Goal: Information Seeking & Learning: Learn about a topic

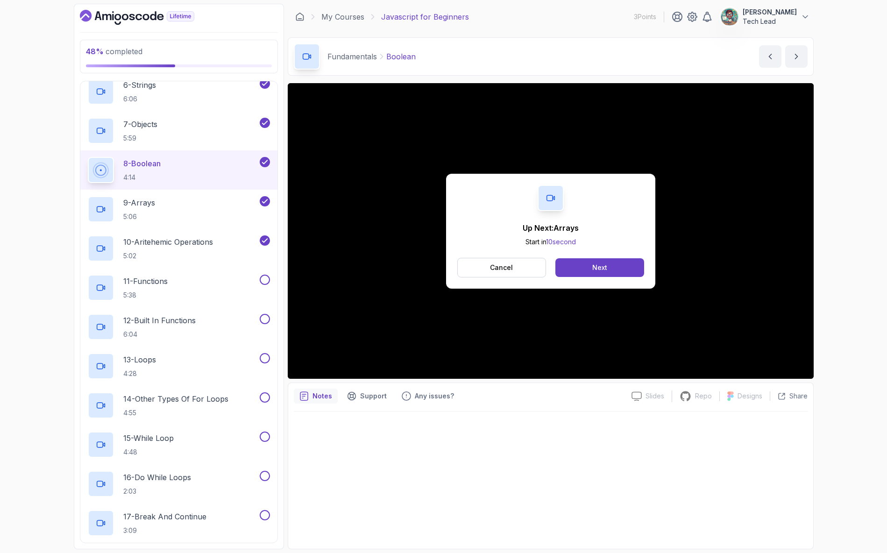
scroll to position [235, 0]
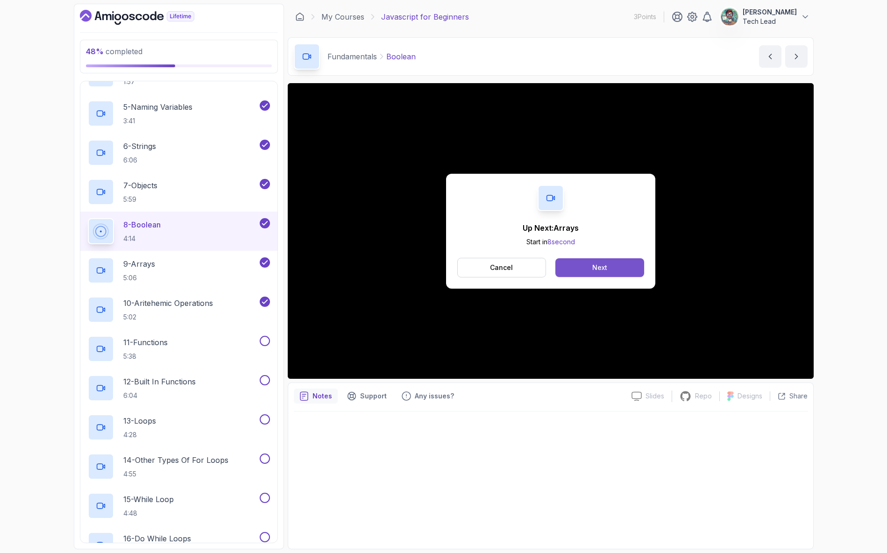
click at [590, 264] on button "Next" at bounding box center [599, 267] width 88 height 19
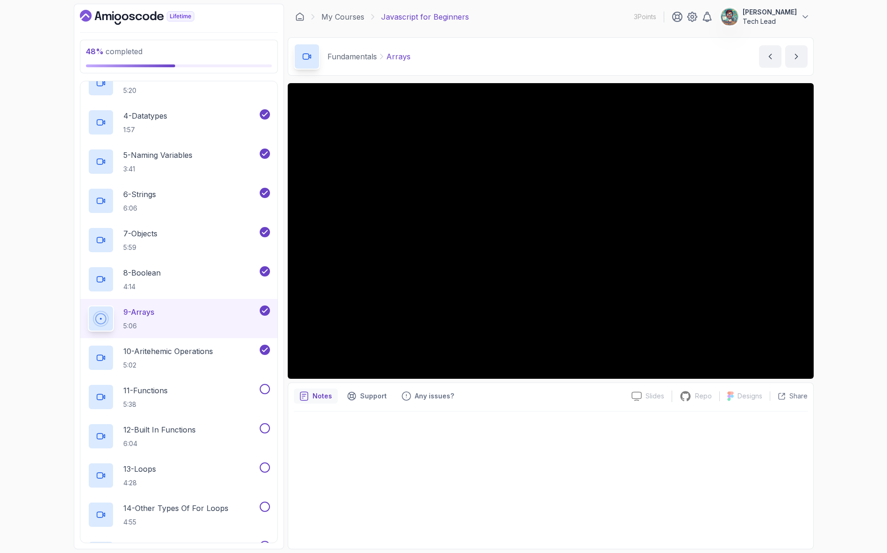
scroll to position [234, 0]
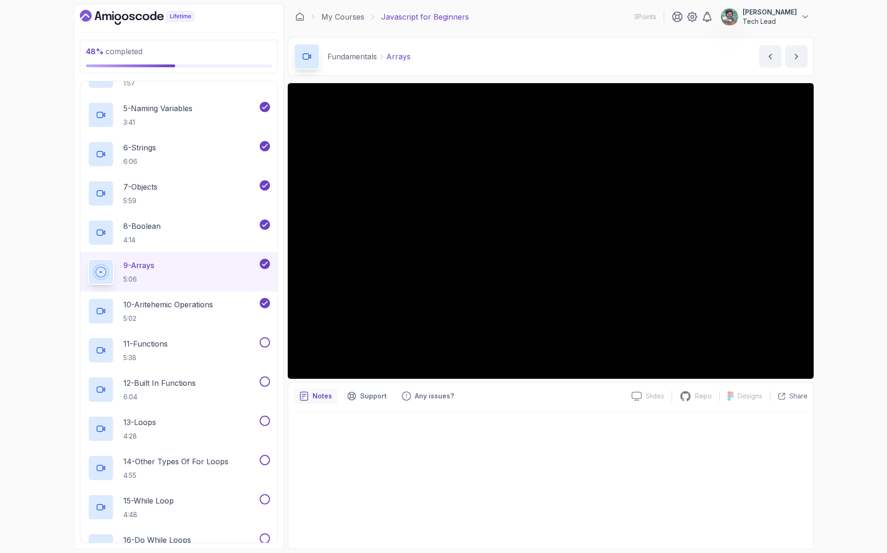
click at [471, 490] on div at bounding box center [551, 478] width 514 height 132
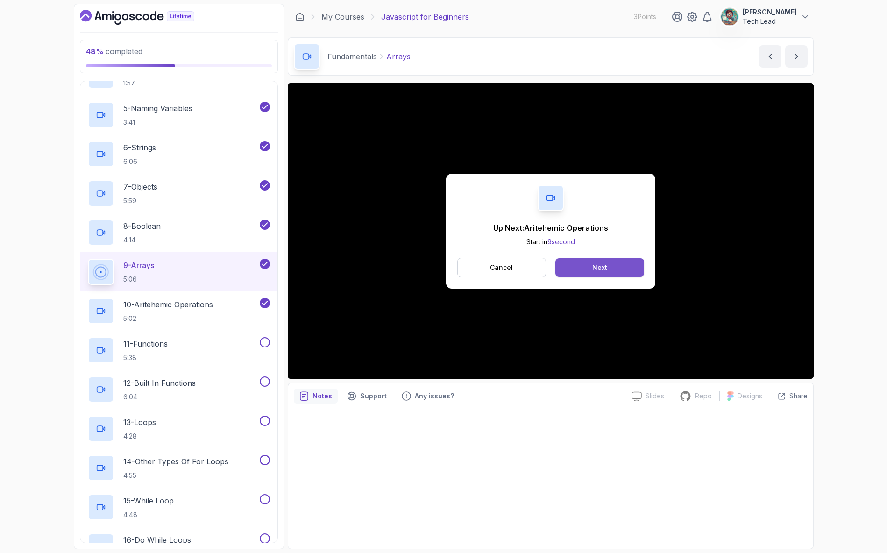
click at [601, 263] on div "Next" at bounding box center [599, 267] width 15 height 9
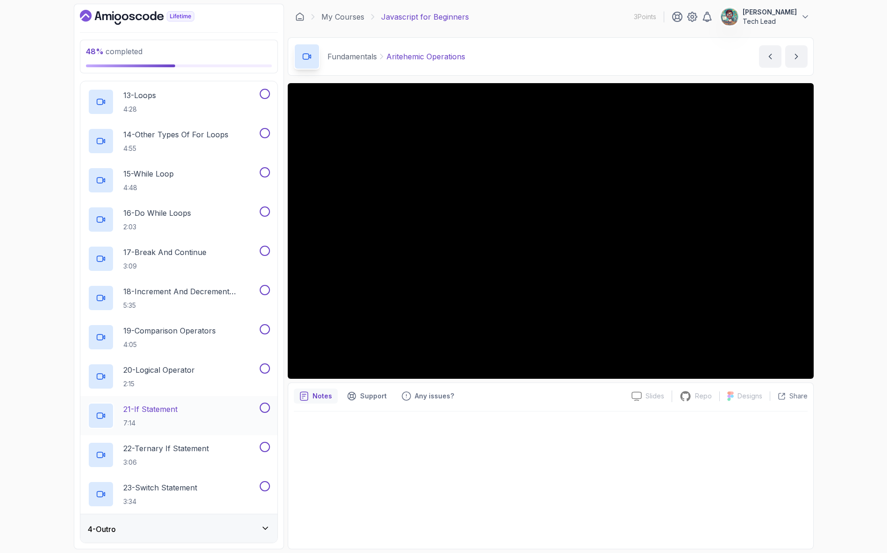
scroll to position [562, 0]
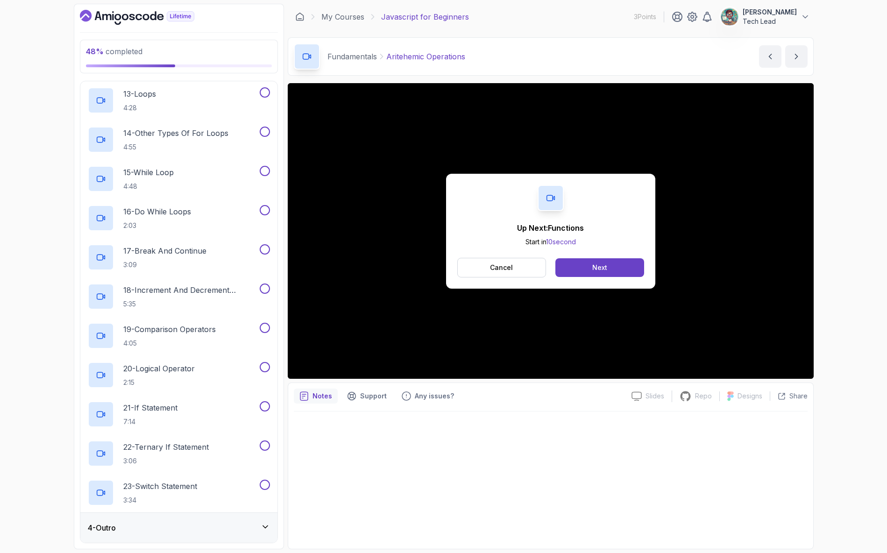
click at [269, 528] on icon at bounding box center [265, 526] width 9 height 9
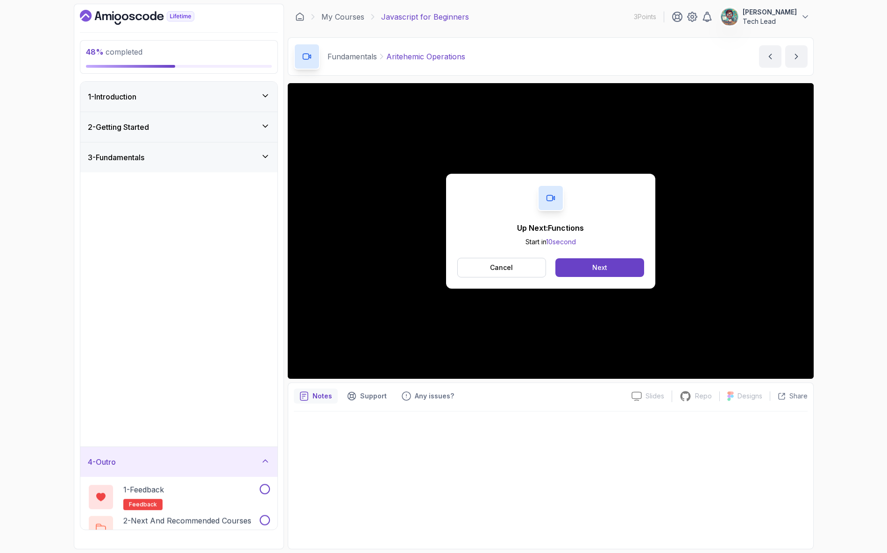
scroll to position [0, 0]
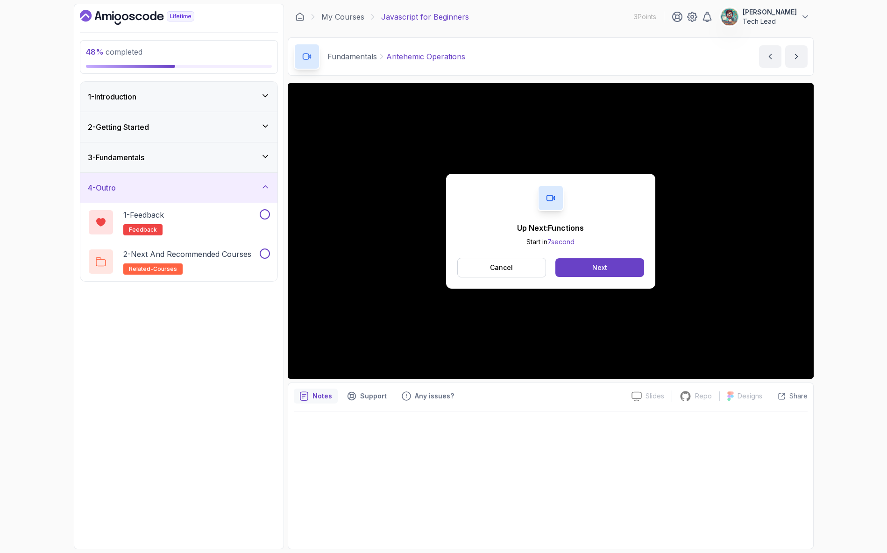
click at [264, 161] on icon at bounding box center [265, 156] width 9 height 9
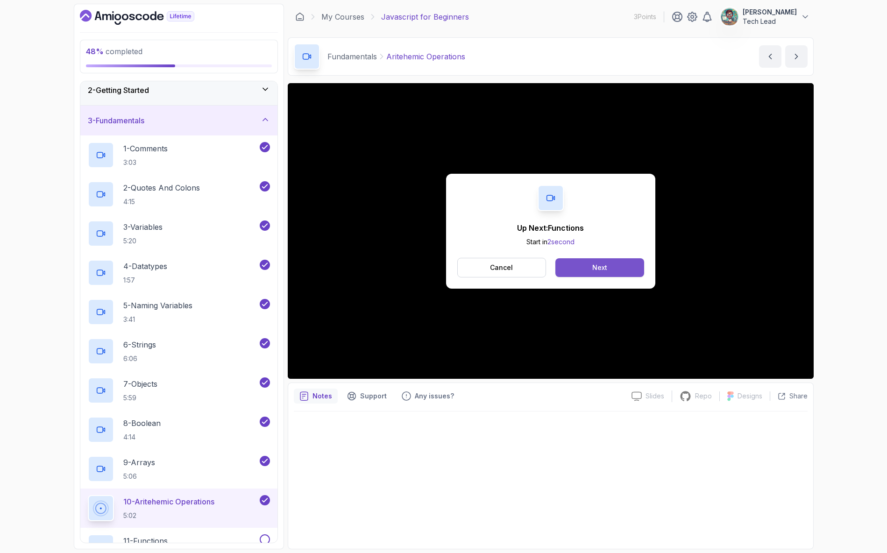
scroll to position [93, 0]
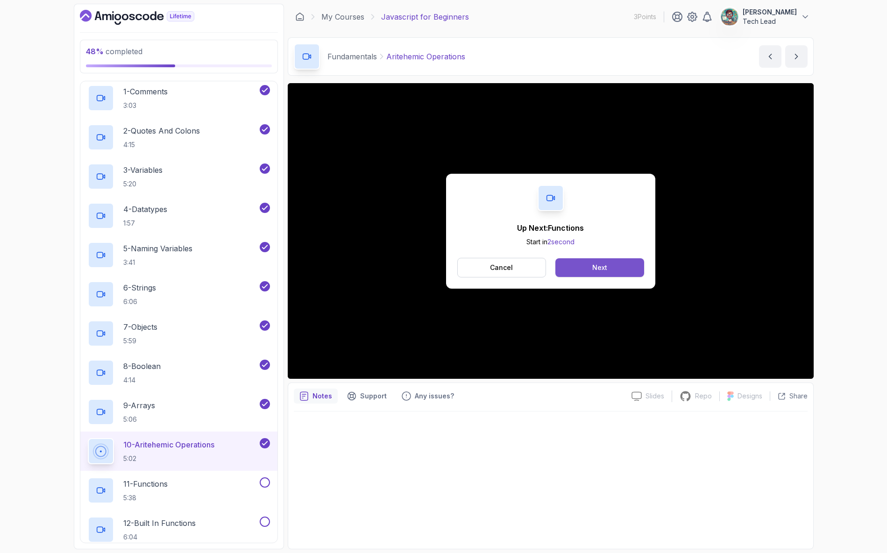
click at [591, 264] on button "Next" at bounding box center [599, 267] width 88 height 19
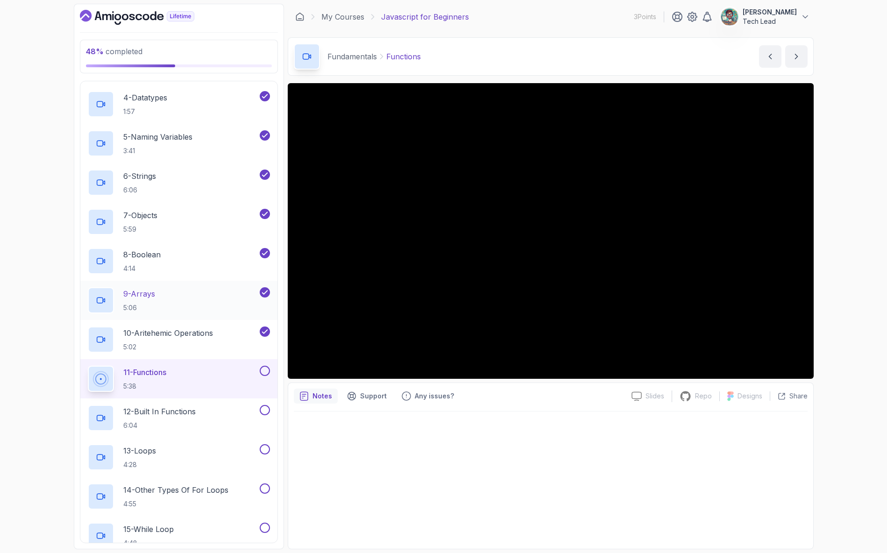
scroll to position [234, 0]
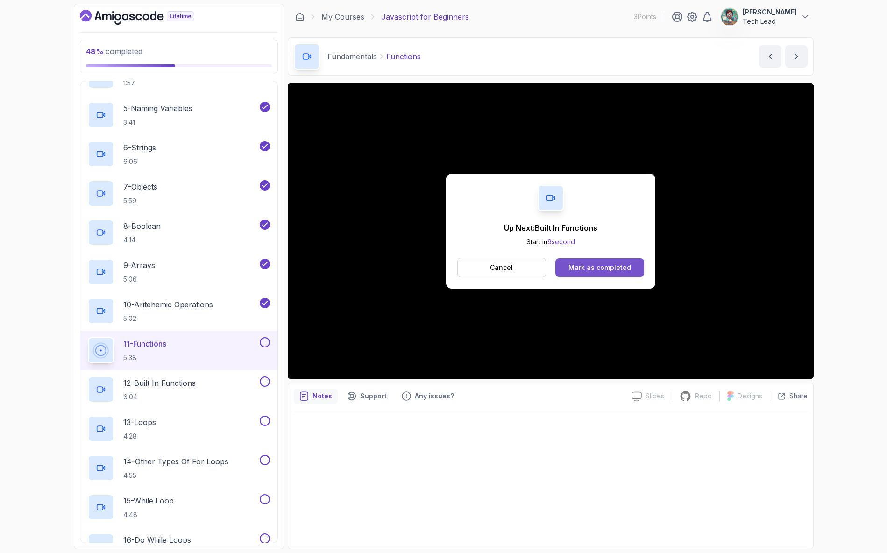
click at [584, 271] on div "Mark as completed" at bounding box center [599, 267] width 63 height 9
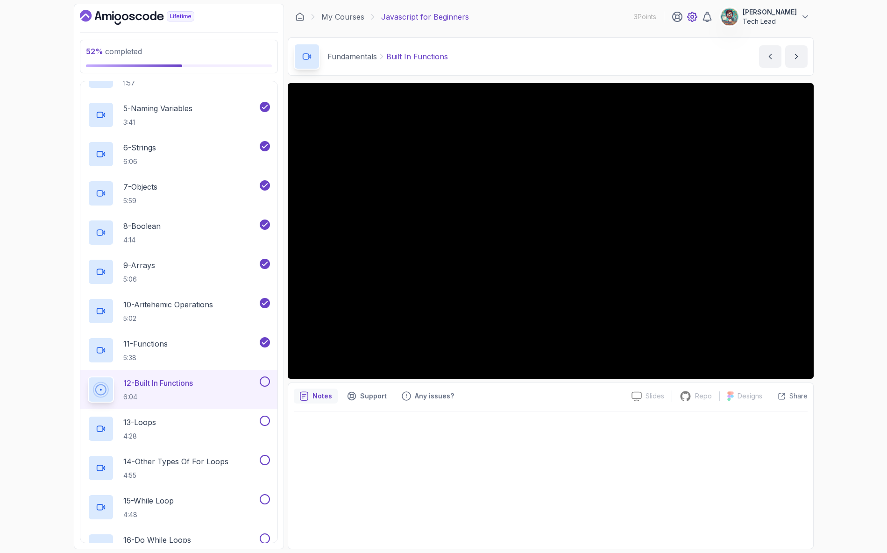
click at [688, 19] on icon at bounding box center [692, 16] width 11 height 11
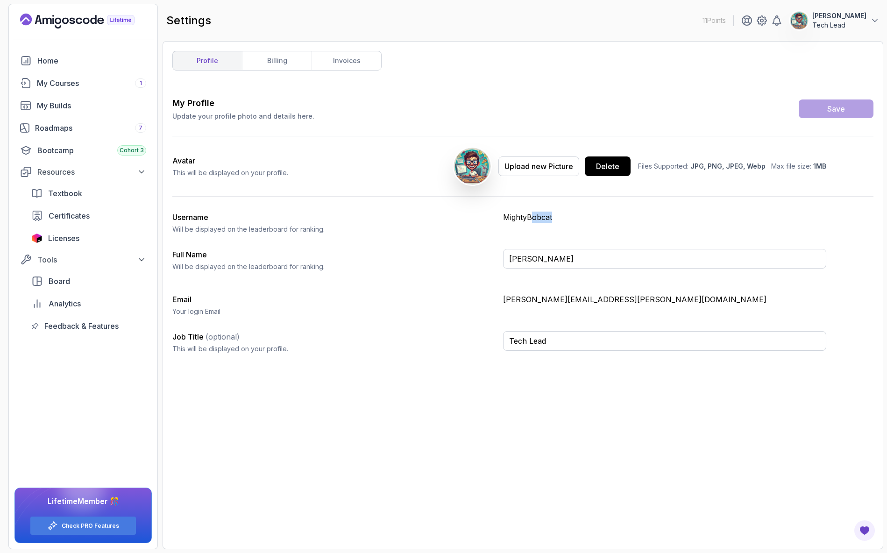
drag, startPoint x: 534, startPoint y: 218, endPoint x: 611, endPoint y: 220, distance: 76.6
click at [611, 220] on p "MightyBobcat" at bounding box center [664, 217] width 323 height 11
click at [267, 64] on link "billing" at bounding box center [277, 60] width 70 height 19
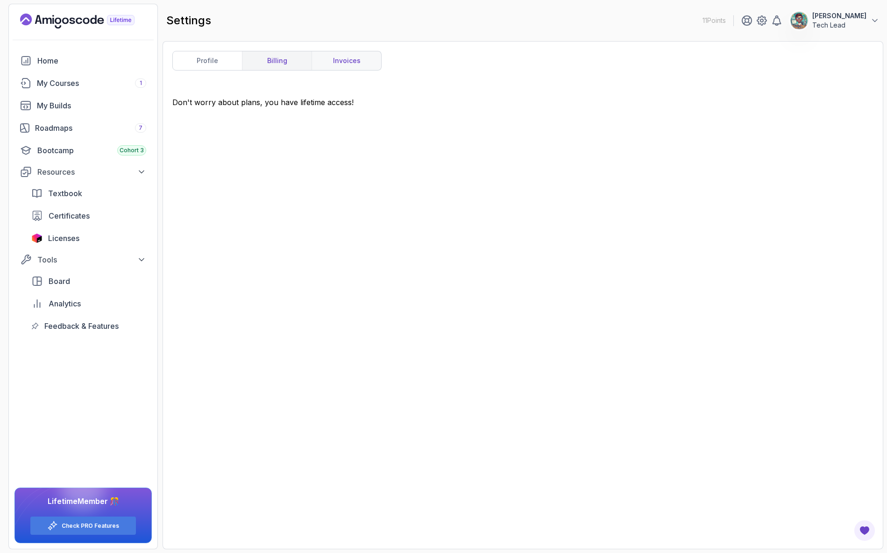
click at [373, 64] on link "invoices" at bounding box center [347, 60] width 70 height 19
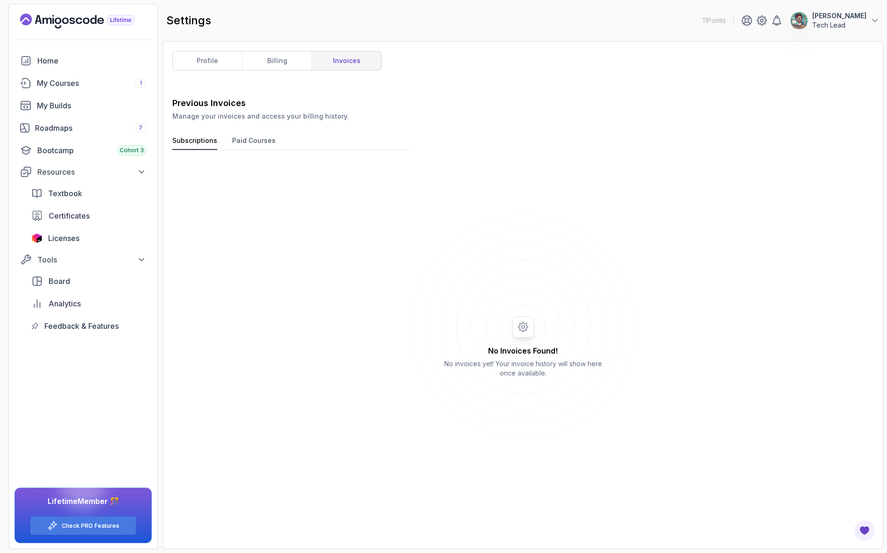
click at [248, 143] on button "Paid Courses" at bounding box center [253, 143] width 43 height 14
click at [207, 141] on button "Subscriptions" at bounding box center [194, 143] width 45 height 14
click at [217, 57] on link "profile" at bounding box center [207, 60] width 69 height 19
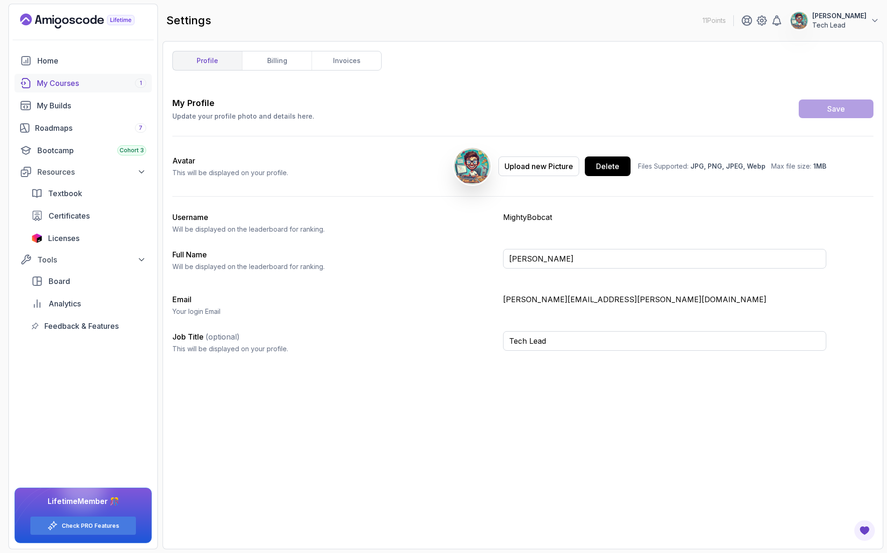
click at [70, 84] on div "My Courses 1" at bounding box center [91, 83] width 109 height 11
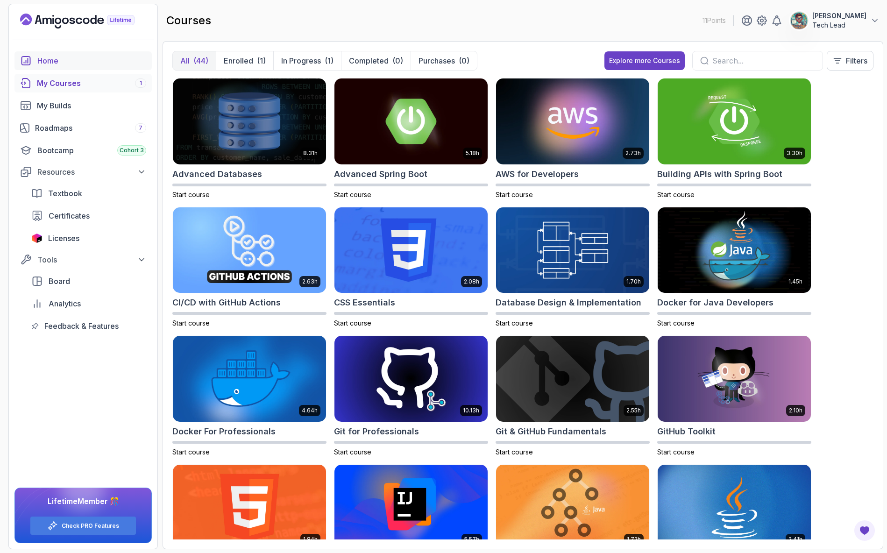
click at [64, 55] on link "Home" at bounding box center [82, 60] width 137 height 19
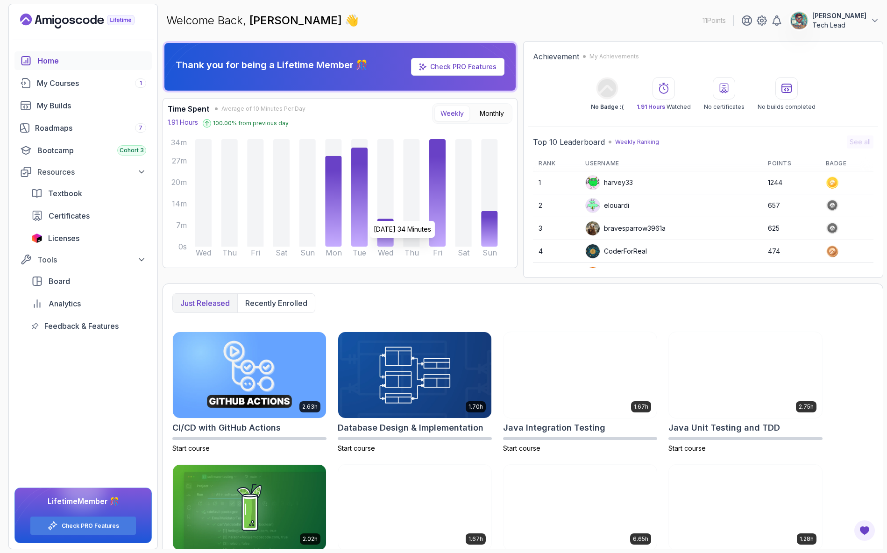
scroll to position [46, 0]
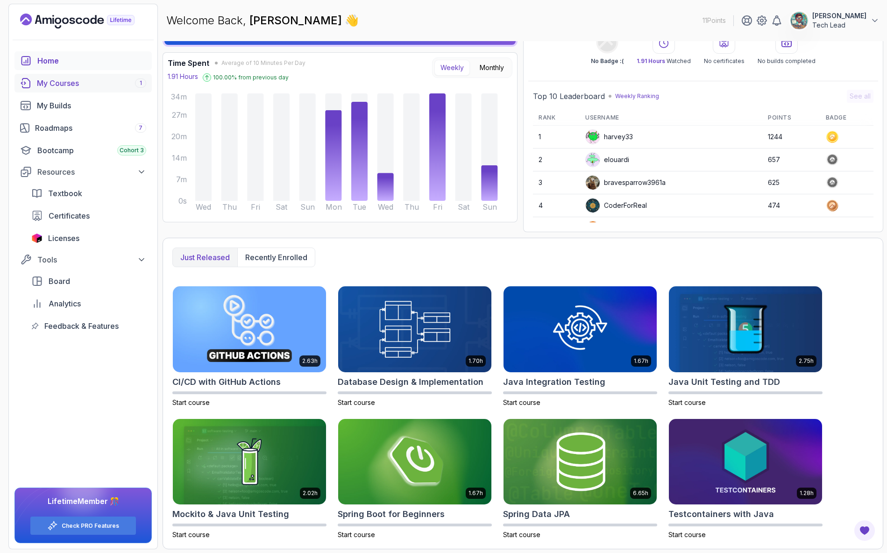
click at [66, 85] on div "My Courses 1" at bounding box center [91, 83] width 109 height 11
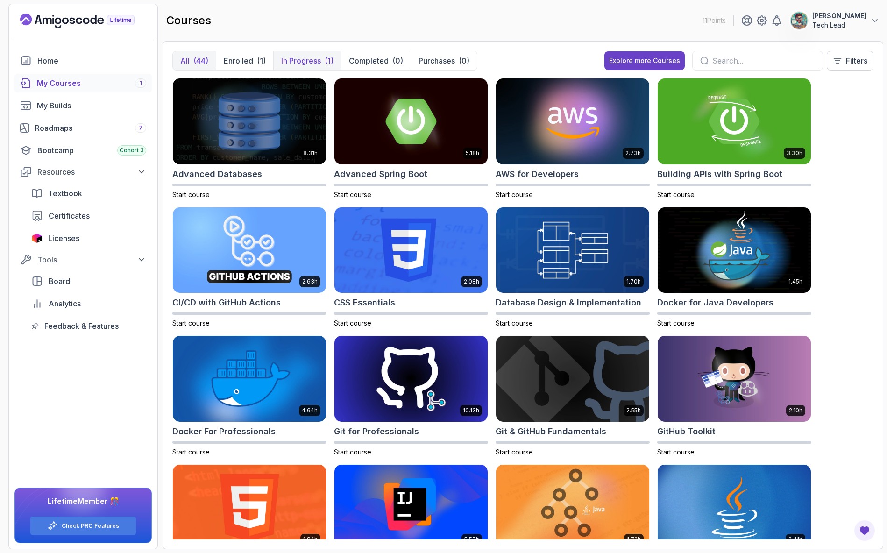
click at [311, 70] on button "In Progress (1)" at bounding box center [307, 60] width 68 height 19
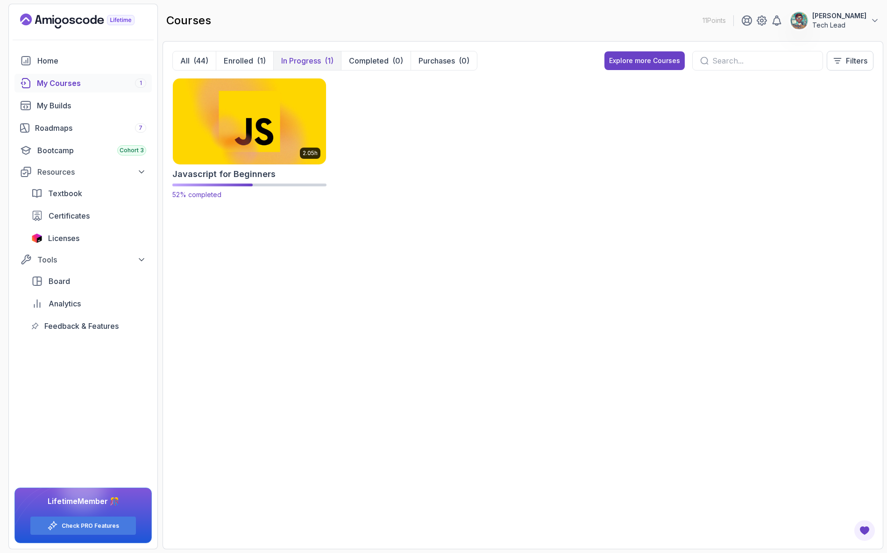
click at [237, 117] on img at bounding box center [249, 121] width 161 height 90
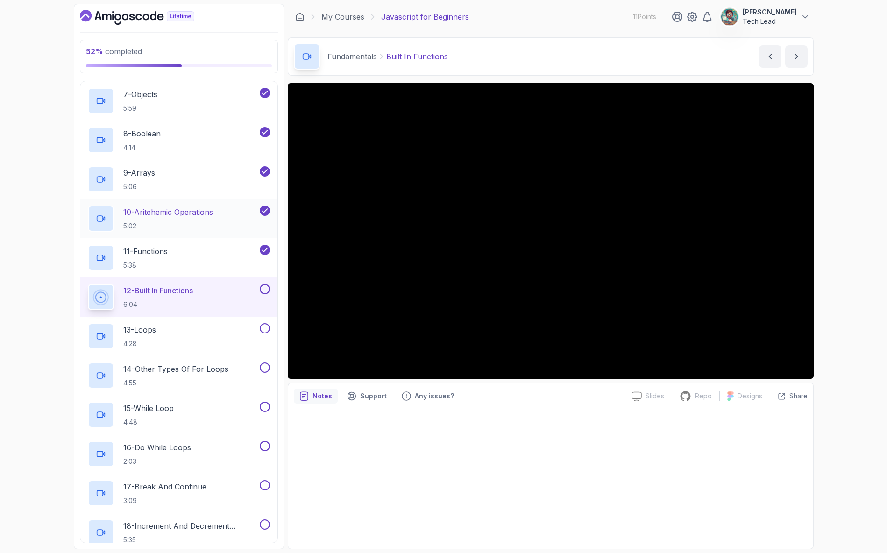
scroll to position [327, 0]
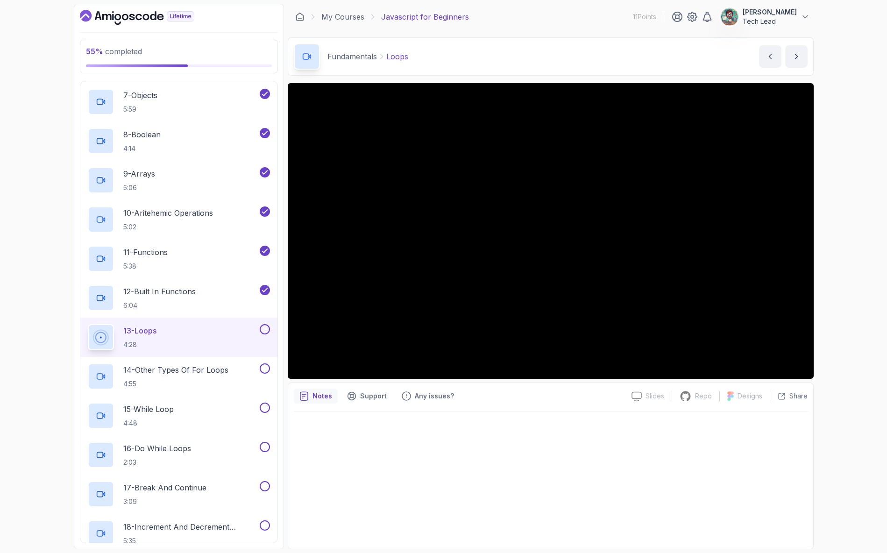
scroll to position [327, 0]
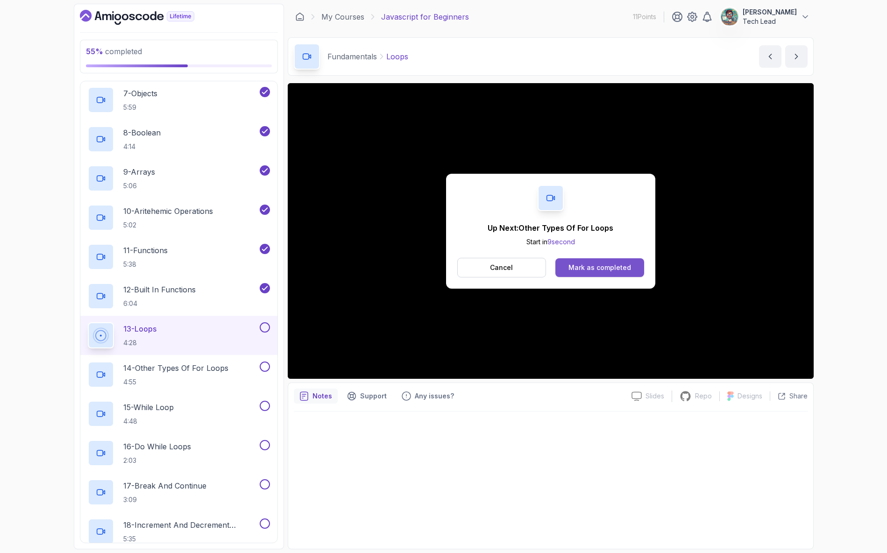
click at [574, 265] on div "Mark as completed" at bounding box center [599, 267] width 63 height 9
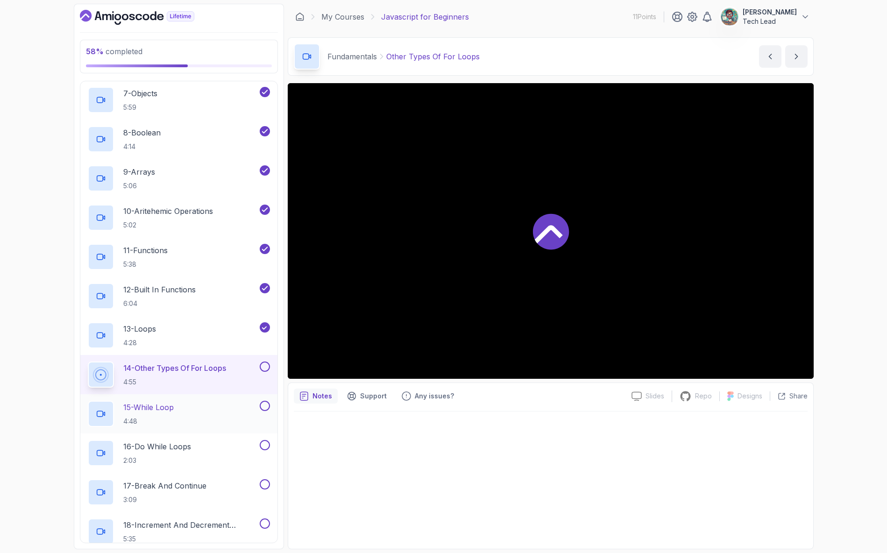
scroll to position [467, 0]
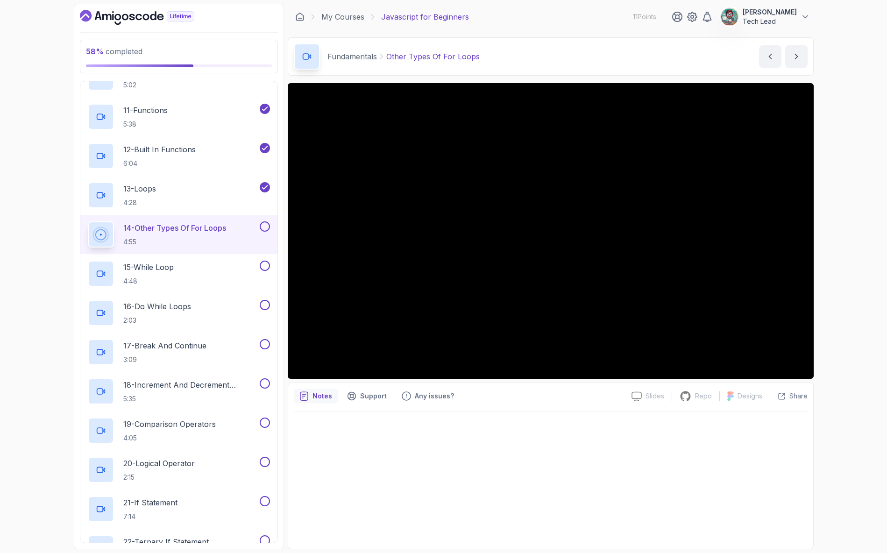
click at [503, 451] on div at bounding box center [551, 478] width 514 height 132
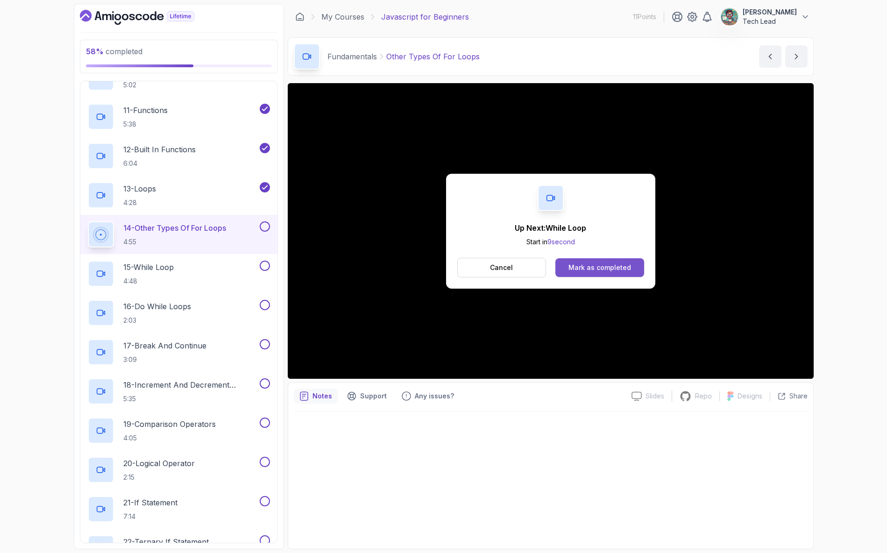
click at [604, 273] on button "Mark as completed" at bounding box center [599, 267] width 88 height 19
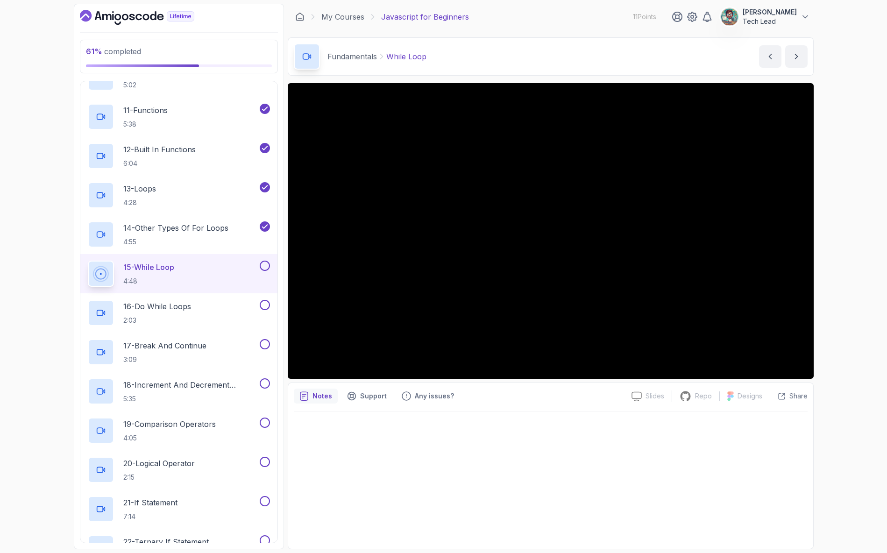
drag, startPoint x: 484, startPoint y: 379, endPoint x: 426, endPoint y: 387, distance: 59.4
drag, startPoint x: 426, startPoint y: 387, endPoint x: 413, endPoint y: 456, distance: 70.7
click at [413, 456] on div at bounding box center [551, 478] width 514 height 132
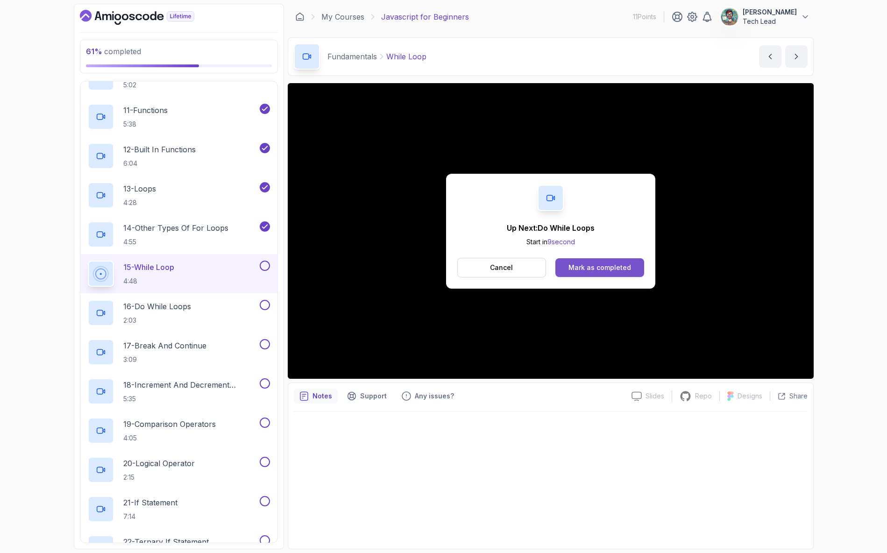
click at [632, 271] on button "Mark as completed" at bounding box center [599, 267] width 88 height 19
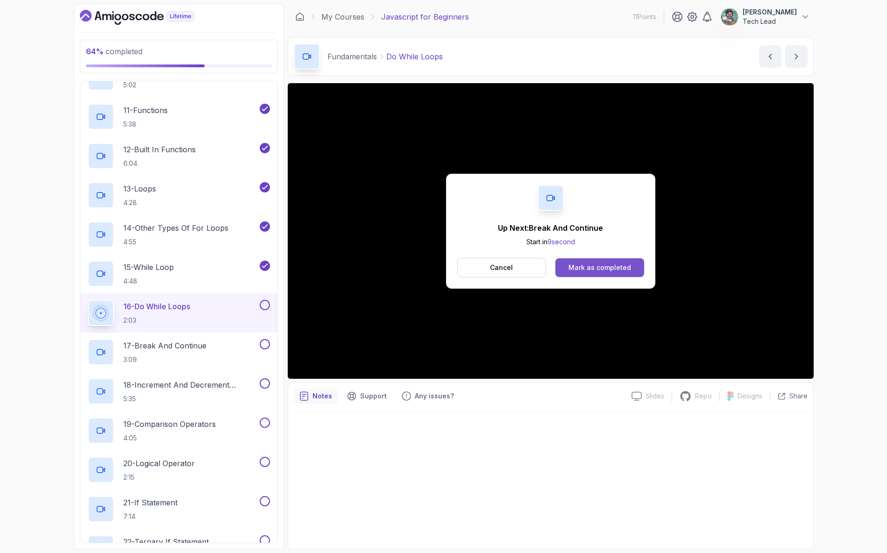
click at [616, 267] on div "Mark as completed" at bounding box center [599, 267] width 63 height 9
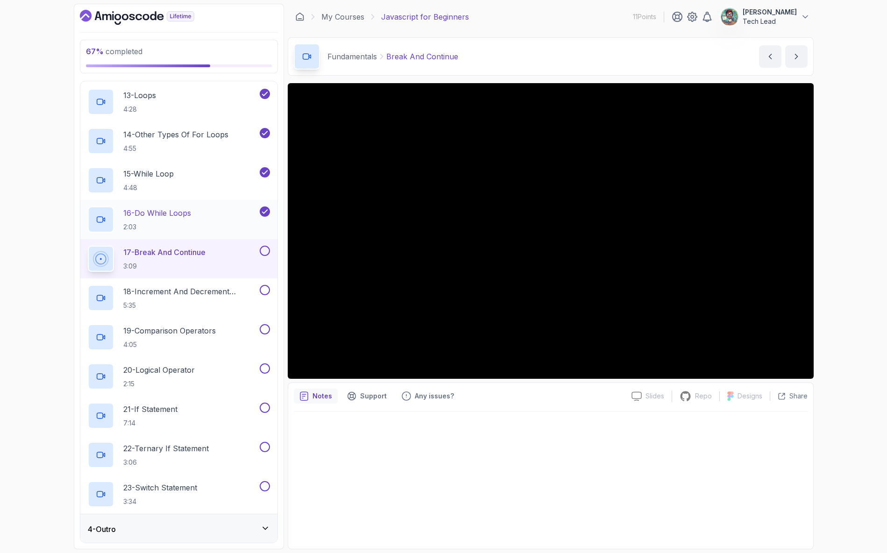
scroll to position [562, 0]
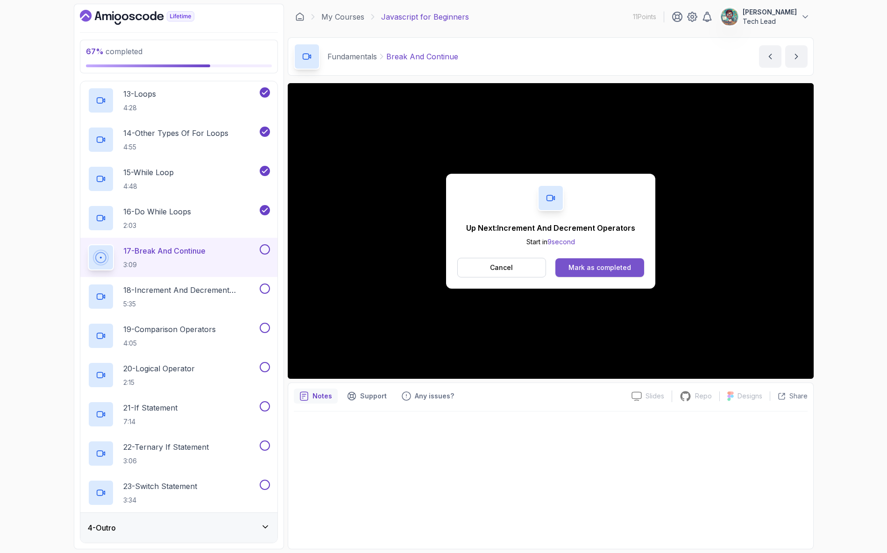
click at [594, 268] on div "Mark as completed" at bounding box center [599, 267] width 63 height 9
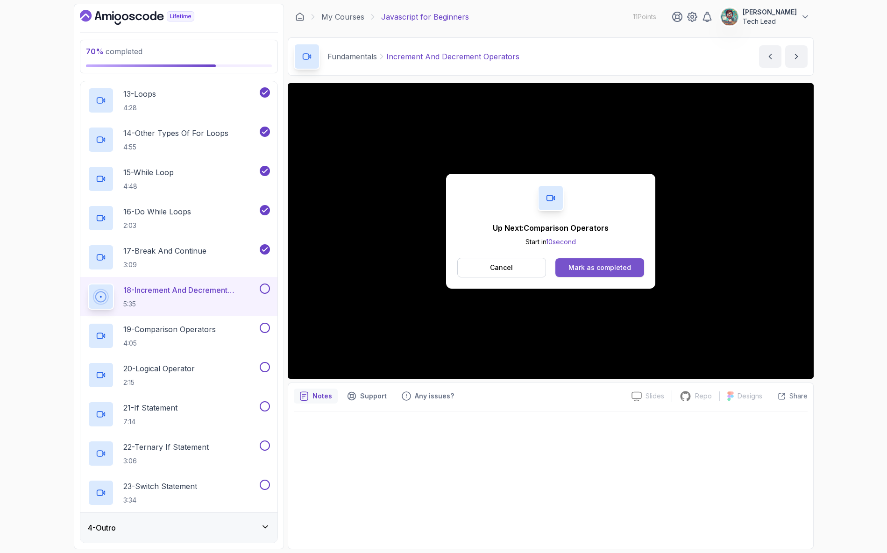
click at [622, 265] on div "Mark as completed" at bounding box center [599, 267] width 63 height 9
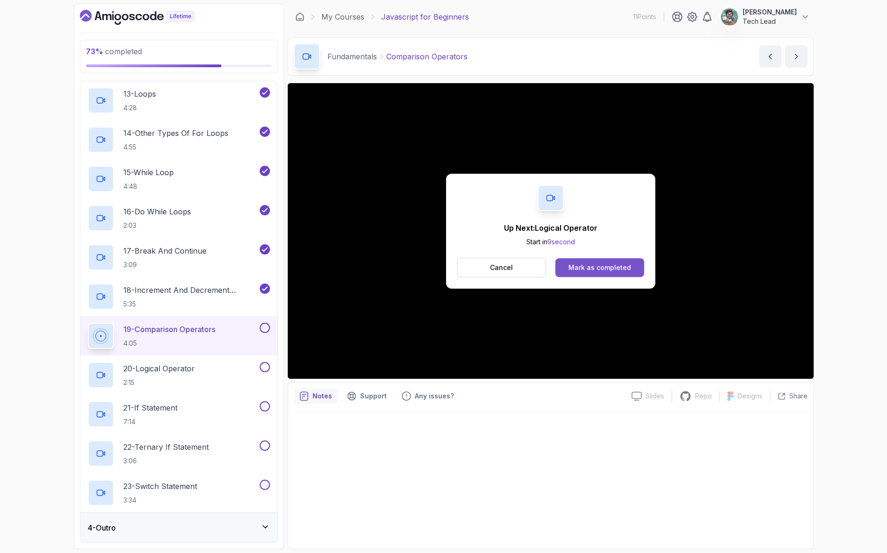
click at [612, 258] on button "Mark as completed" at bounding box center [599, 267] width 88 height 19
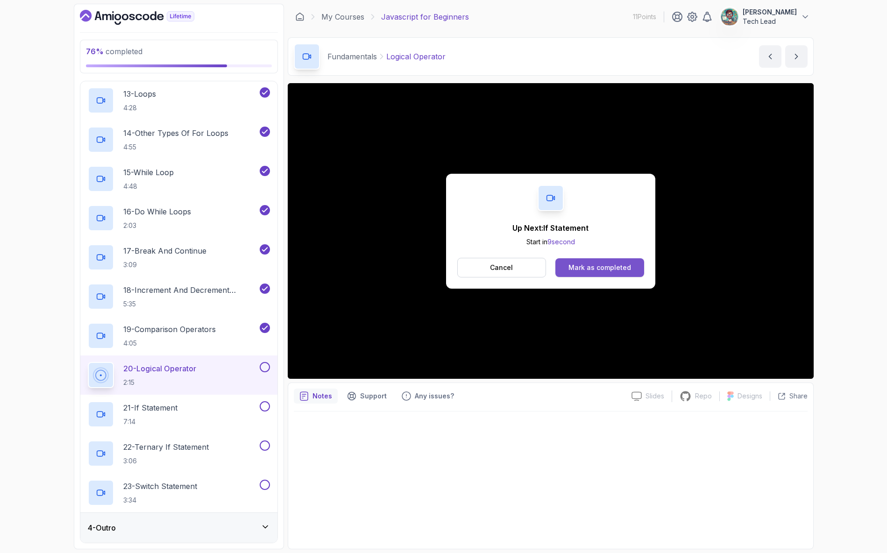
click at [586, 270] on div "Mark as completed" at bounding box center [599, 267] width 63 height 9
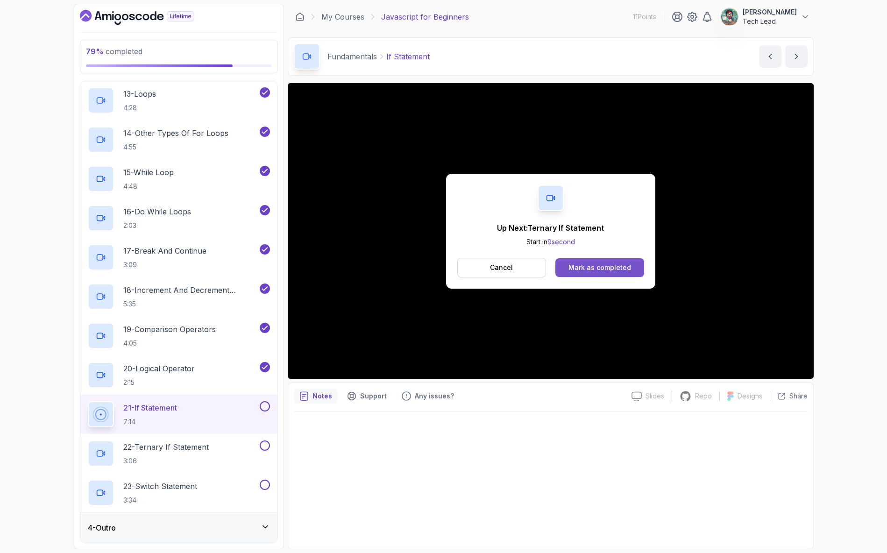
click at [614, 270] on div "Mark as completed" at bounding box center [599, 267] width 63 height 9
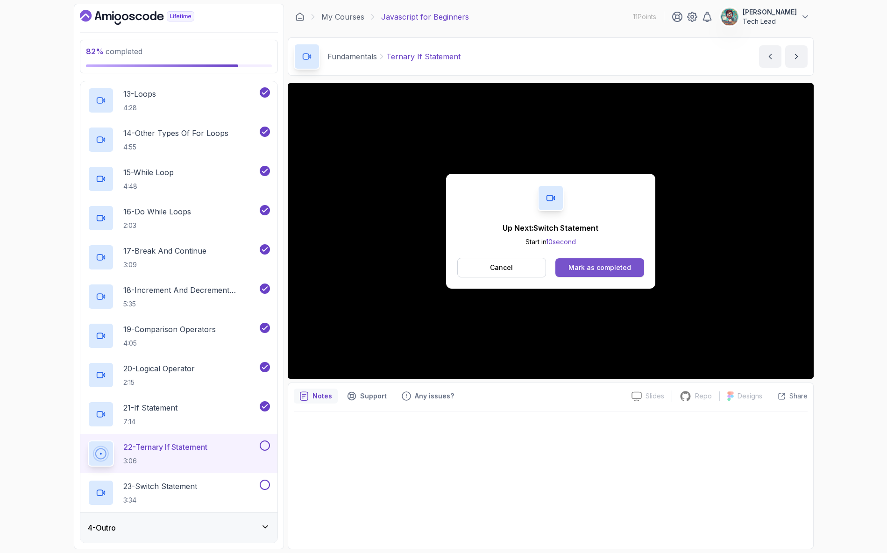
click at [586, 270] on div "Mark as completed" at bounding box center [599, 267] width 63 height 9
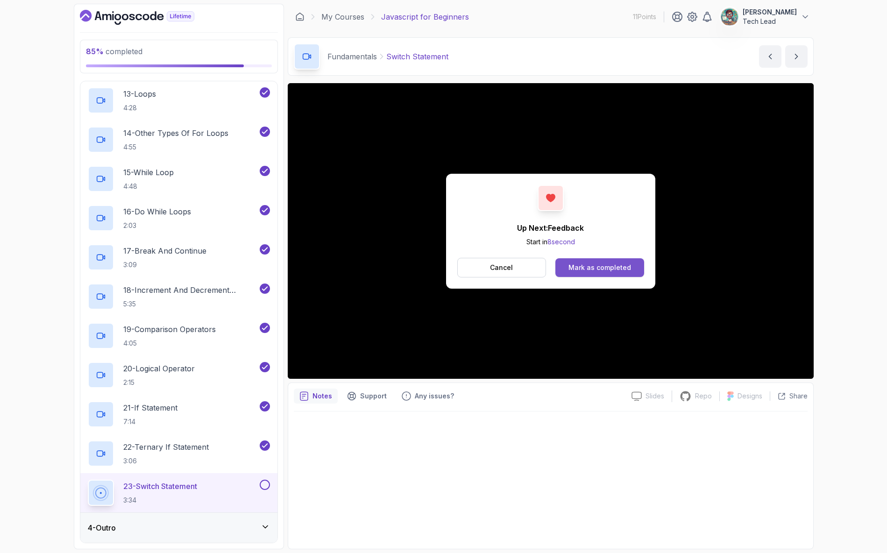
click at [601, 265] on div "Mark as completed" at bounding box center [599, 267] width 63 height 9
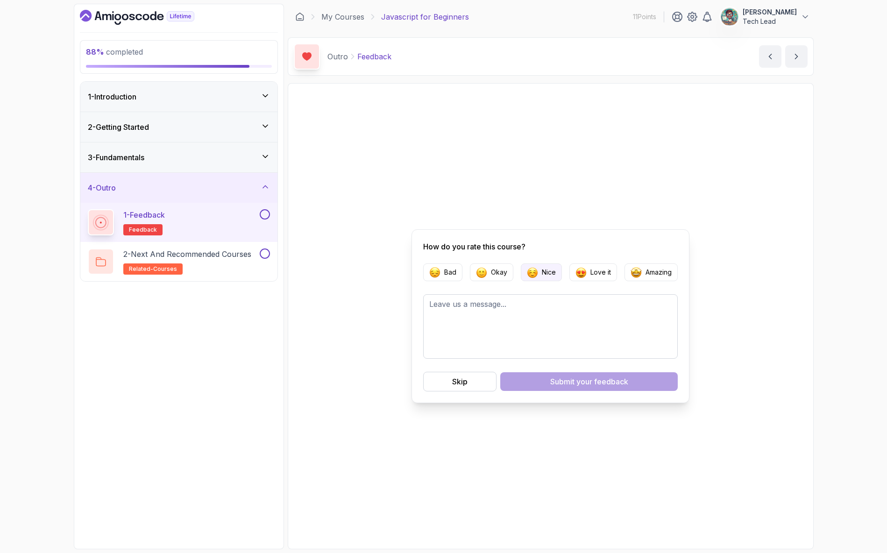
click at [550, 267] on button "Nice" at bounding box center [541, 272] width 41 height 18
click at [581, 379] on span "your feedback" at bounding box center [602, 381] width 52 height 11
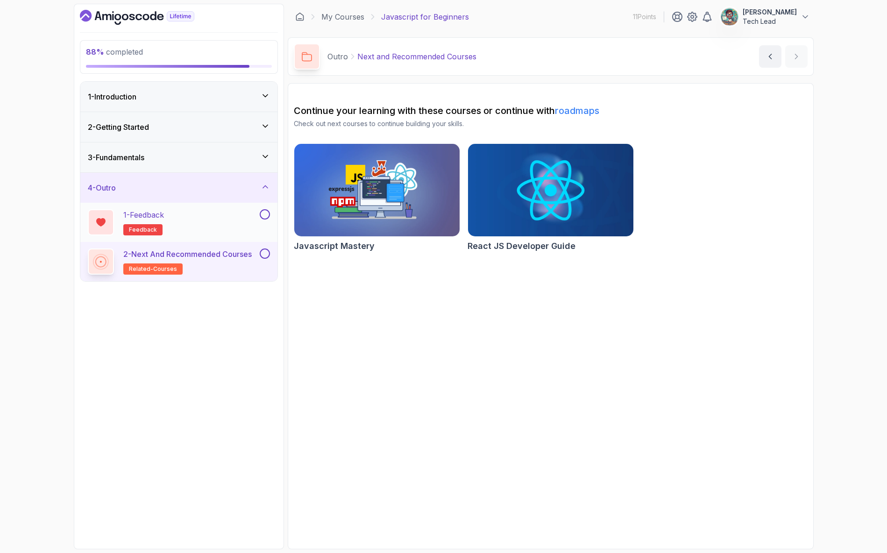
click at [233, 220] on div "1 - Feedback feedback" at bounding box center [173, 222] width 170 height 26
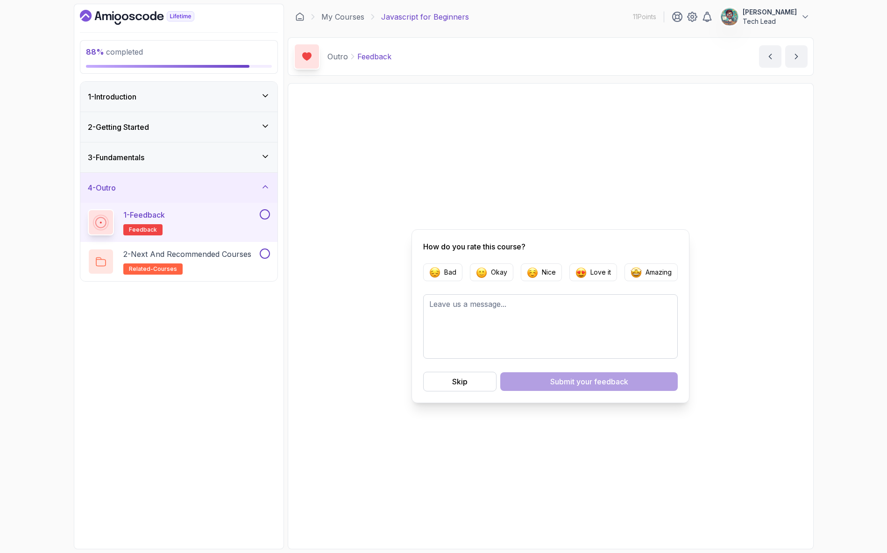
click at [266, 217] on button at bounding box center [265, 214] width 10 height 10
click at [220, 268] on h2 "2 - Next and Recommended Courses related-courses" at bounding box center [187, 262] width 128 height 26
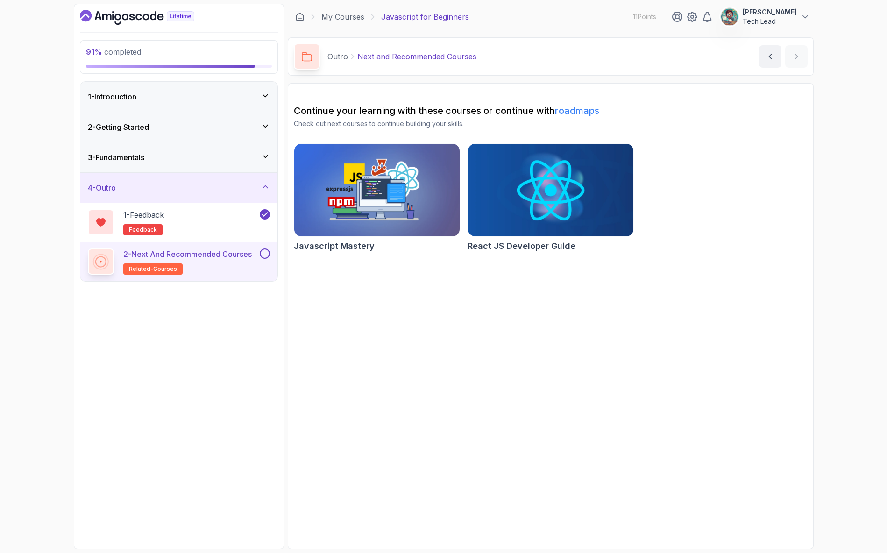
click at [386, 180] on img at bounding box center [377, 190] width 174 height 97
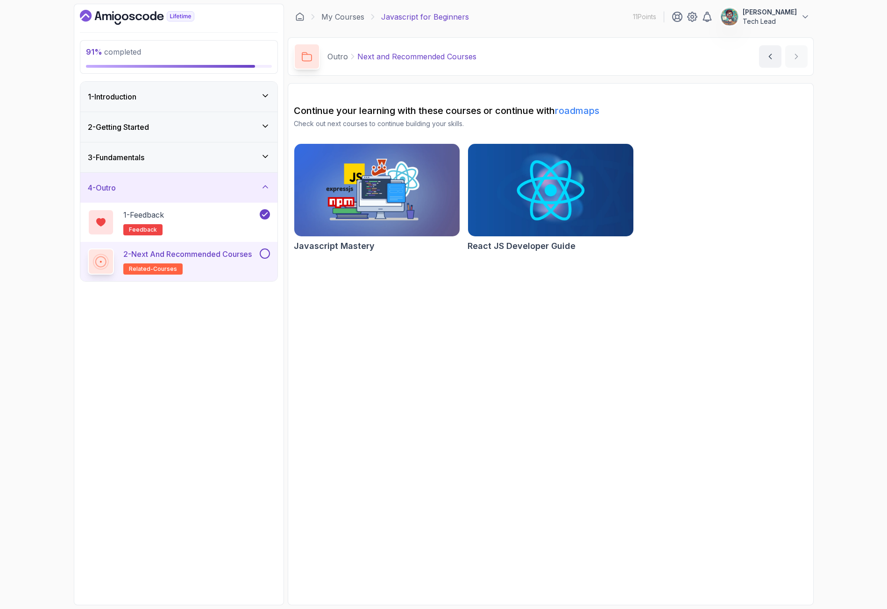
click at [394, 231] on img at bounding box center [377, 190] width 174 height 97
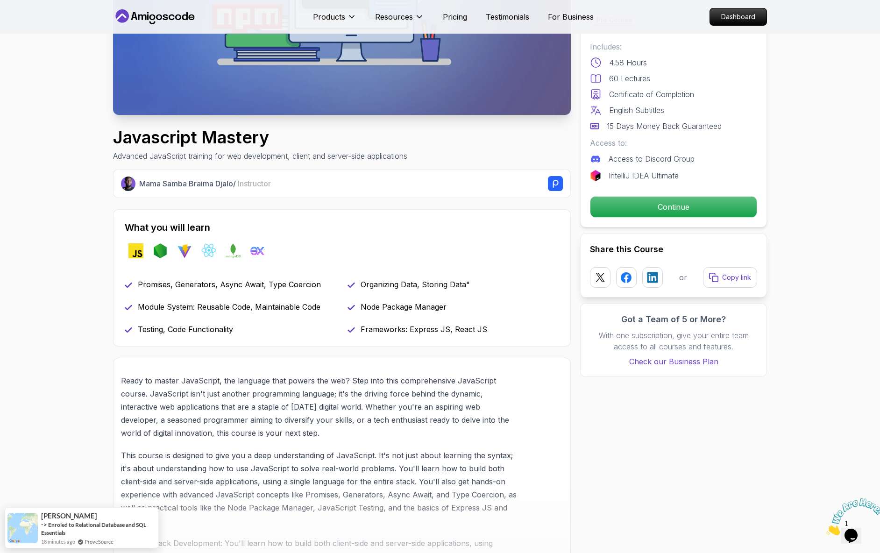
scroll to position [280, 0]
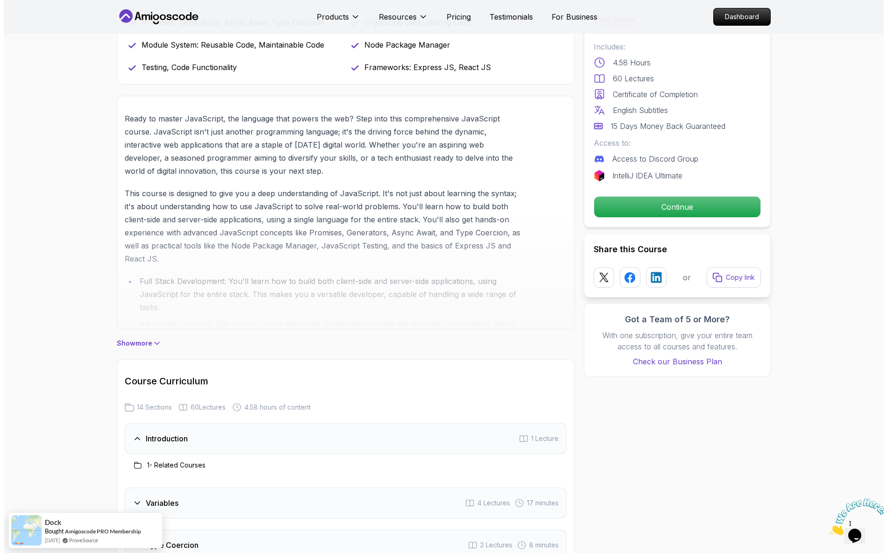
scroll to position [0, 0]
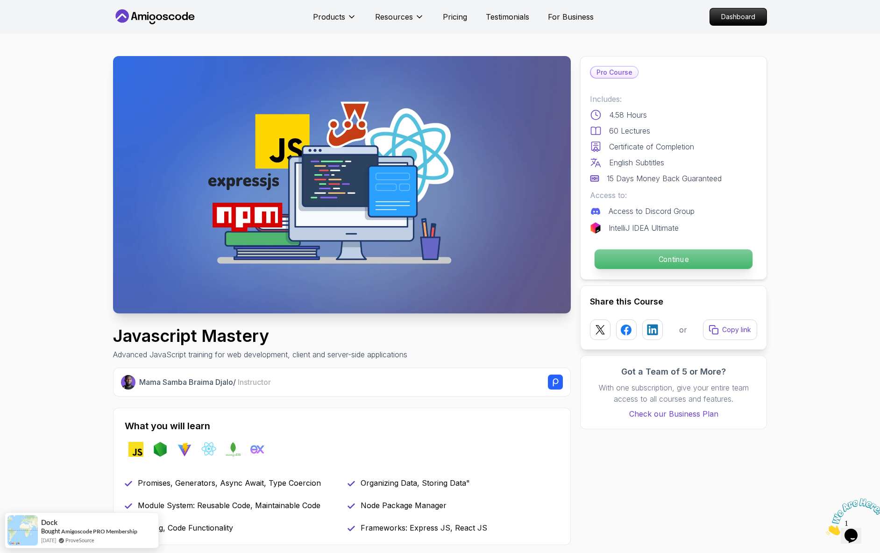
click at [650, 266] on p "Continue" at bounding box center [674, 259] width 158 height 20
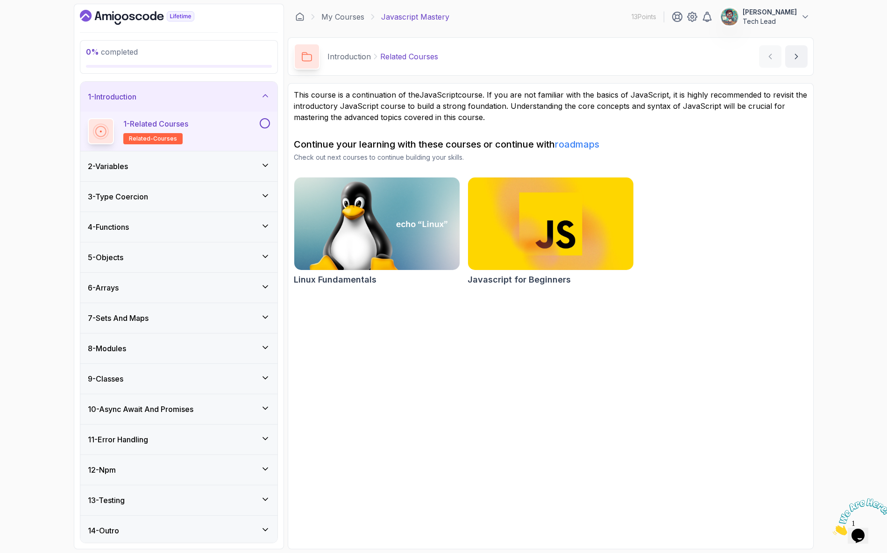
click at [591, 142] on link "roadmaps" at bounding box center [577, 144] width 44 height 11
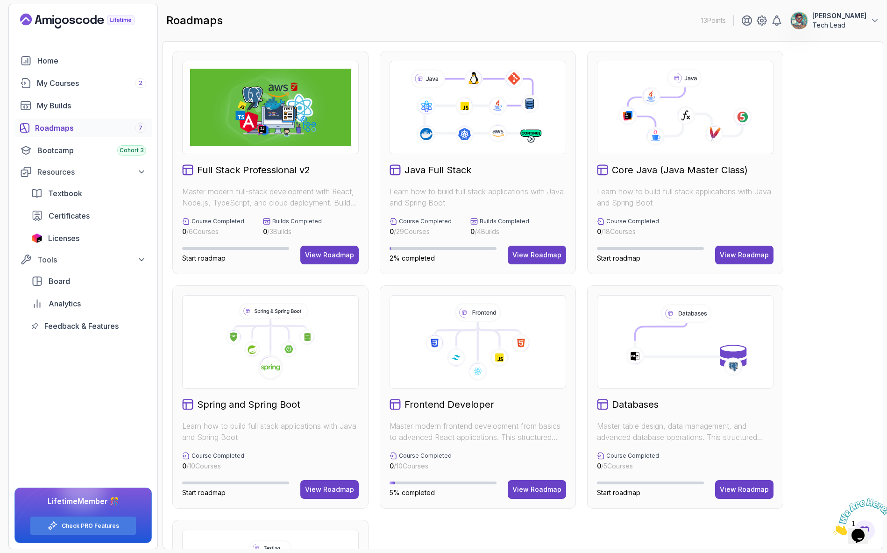
drag, startPoint x: 48, startPoint y: 85, endPoint x: 267, endPoint y: 42, distance: 223.7
click at [48, 85] on div "My Courses 2" at bounding box center [91, 83] width 109 height 11
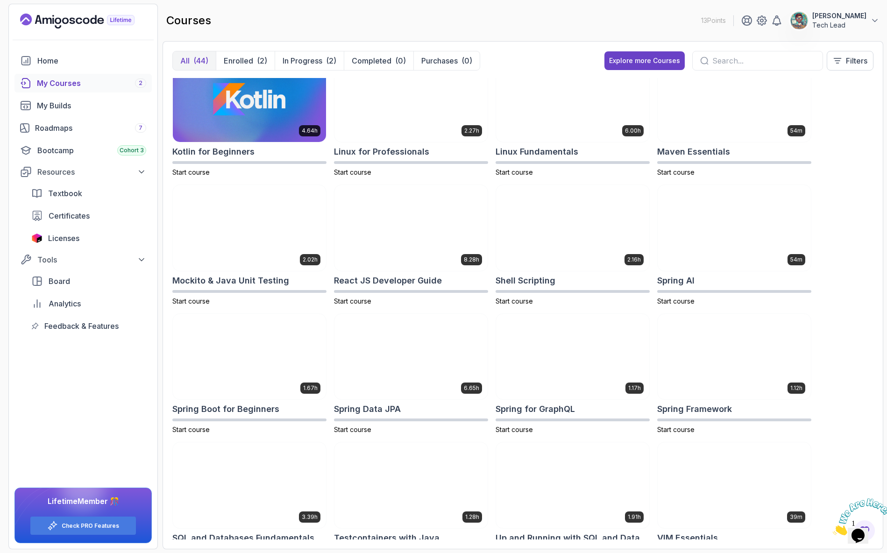
scroll to position [959, 0]
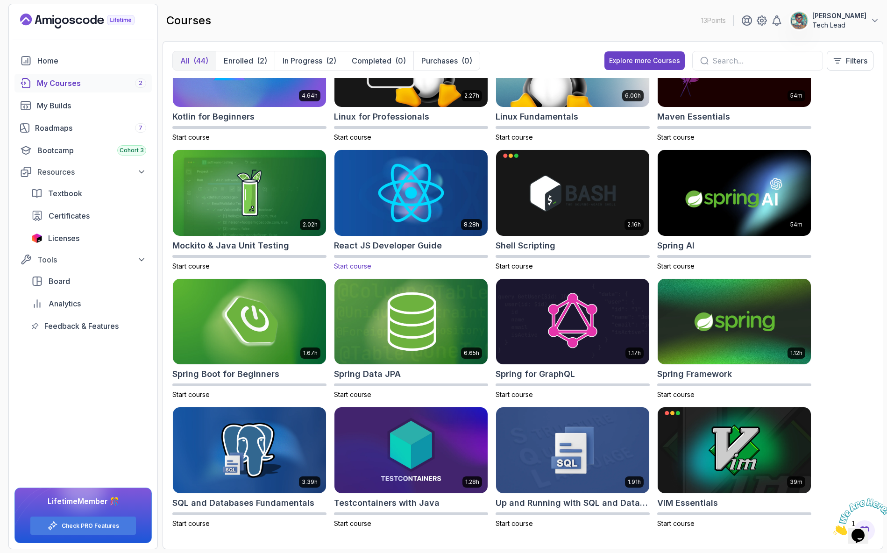
click at [400, 208] on img at bounding box center [411, 193] width 161 height 90
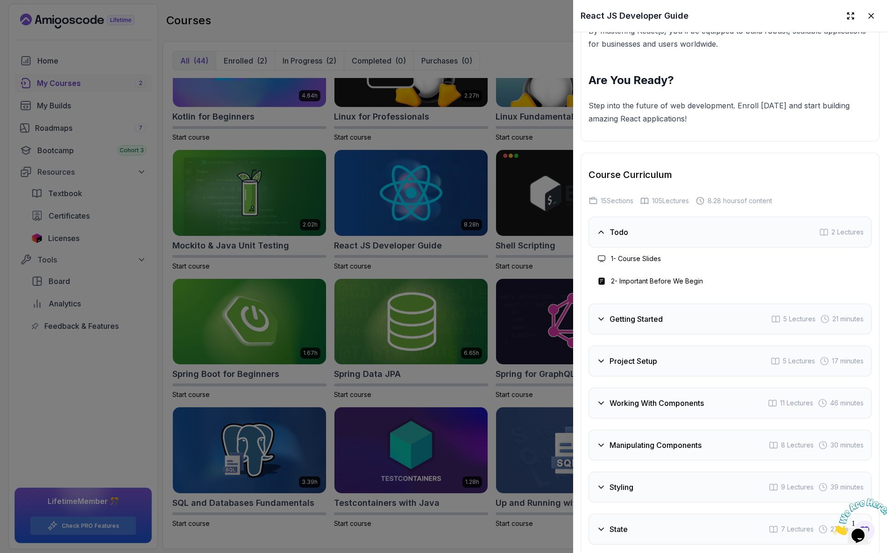
scroll to position [1542, 0]
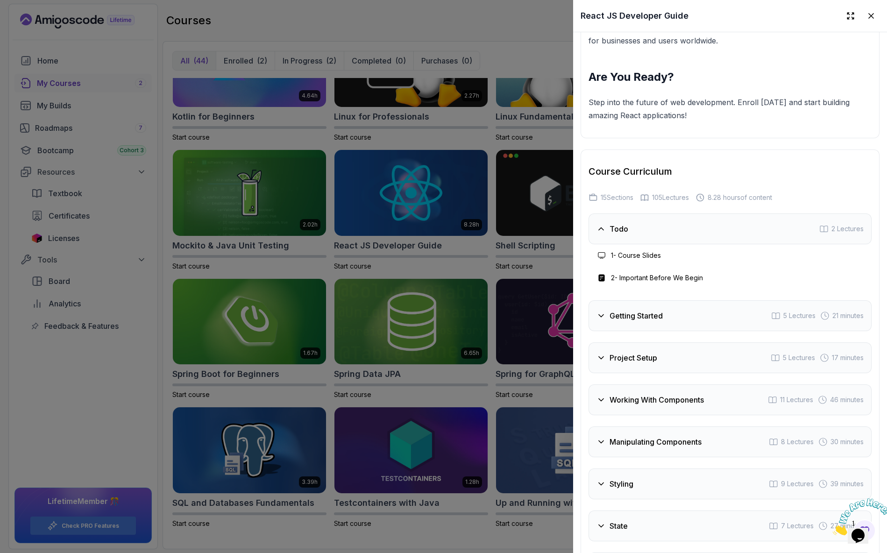
click at [597, 320] on icon at bounding box center [601, 315] width 9 height 9
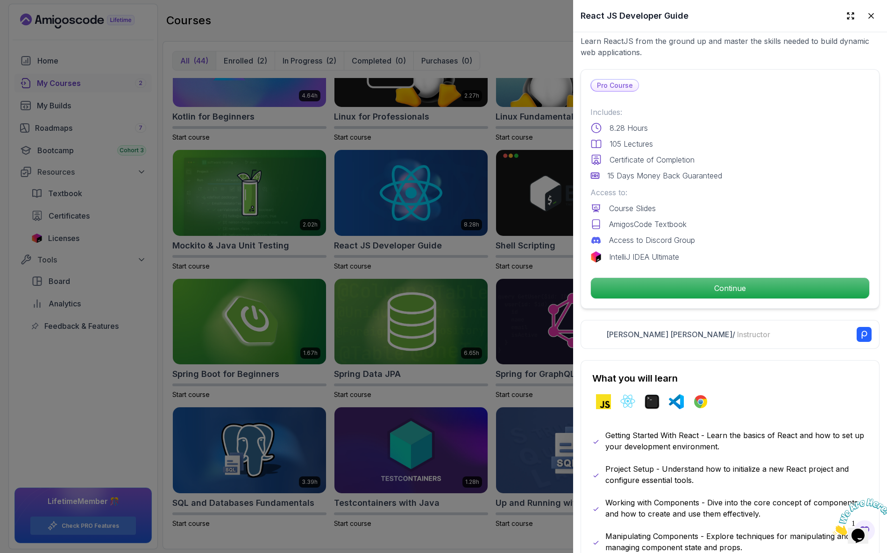
scroll to position [0, 0]
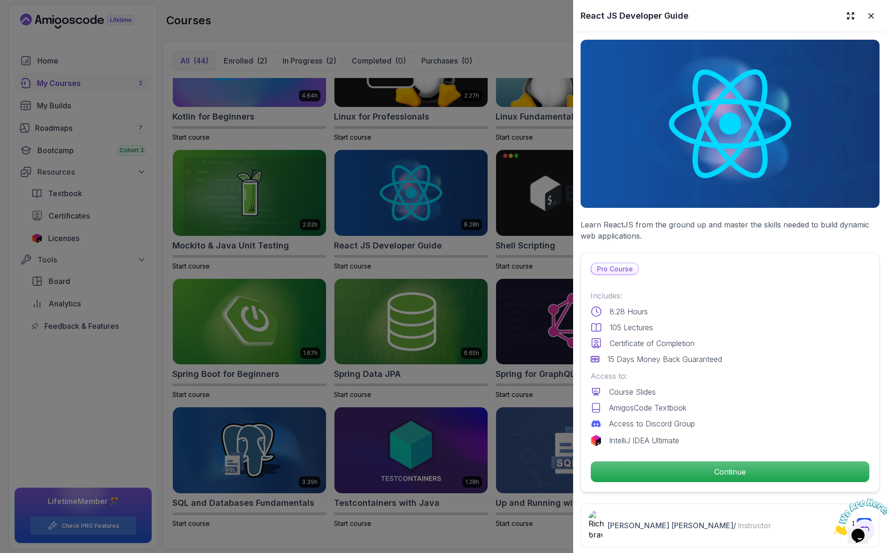
click at [703, 480] on div "Pro Course Includes: 8.28 Hours 105 Lectures Certificate of Completion 15 Days …" at bounding box center [730, 373] width 299 height 240
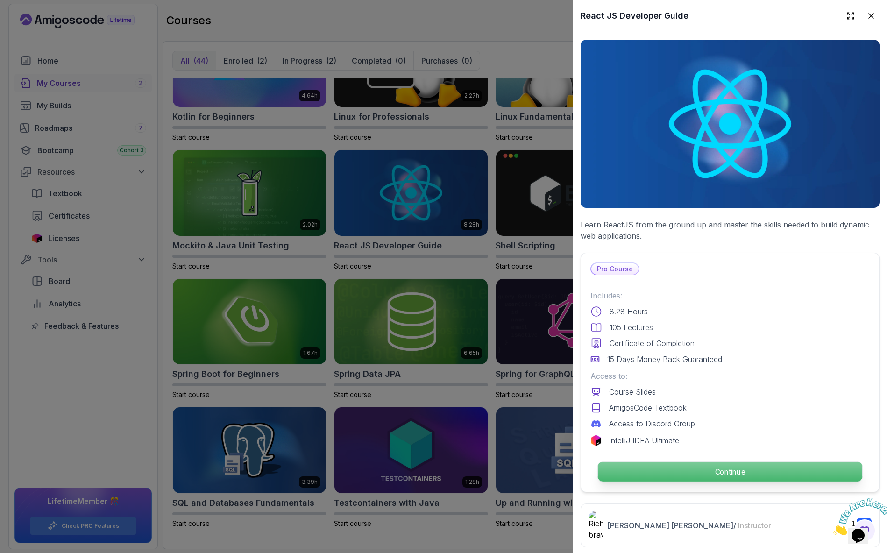
click at [705, 477] on p "Continue" at bounding box center [730, 472] width 264 height 20
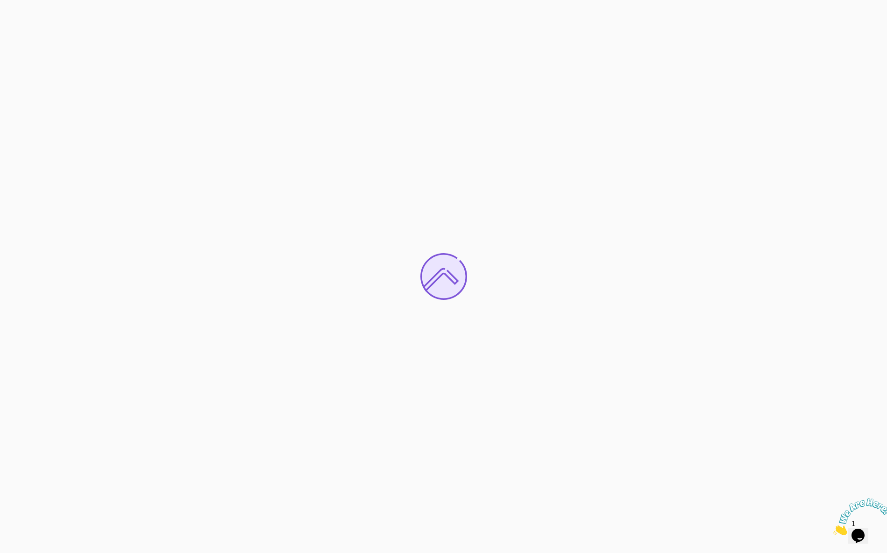
drag, startPoint x: 871, startPoint y: 523, endPoint x: 852, endPoint y: 501, distance: 28.8
click at [871, 523] on img at bounding box center [862, 516] width 58 height 37
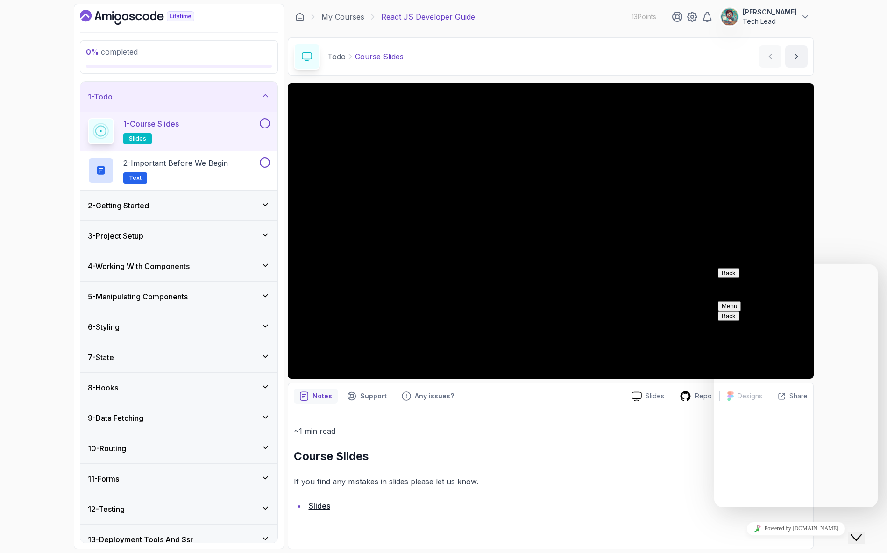
click at [824, 182] on div "0 % completed 1 - Todo 1 - Course Slides slides 2 - Important Before We Begin T…" at bounding box center [443, 276] width 887 height 553
click at [658, 507] on li "Slides" at bounding box center [557, 505] width 502 height 13
drag, startPoint x: 860, startPoint y: 277, endPoint x: 1553, endPoint y: 490, distance: 724.8
click at [741, 301] on button "Menu" at bounding box center [729, 306] width 23 height 10
click at [727, 278] on button "Back" at bounding box center [728, 273] width 21 height 10
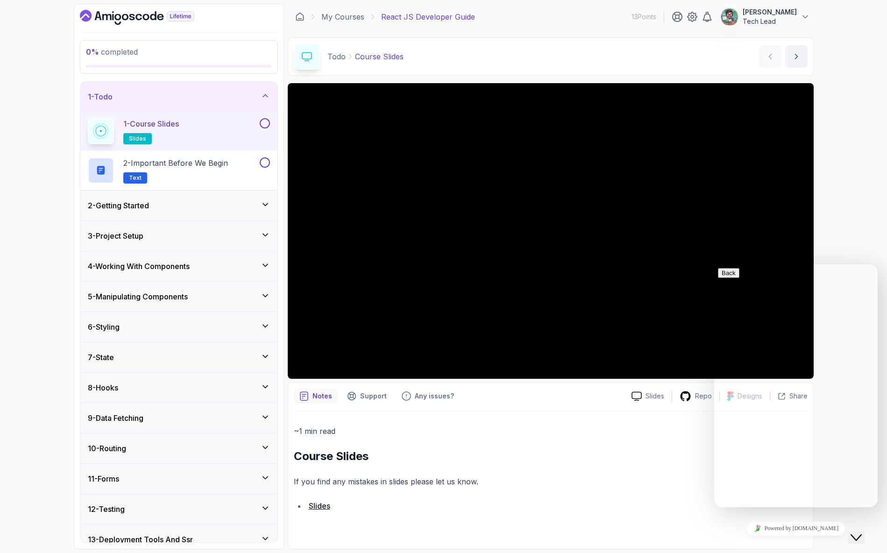
click at [862, 532] on div "Close Chat This icon closes the chat window." at bounding box center [856, 537] width 11 height 11
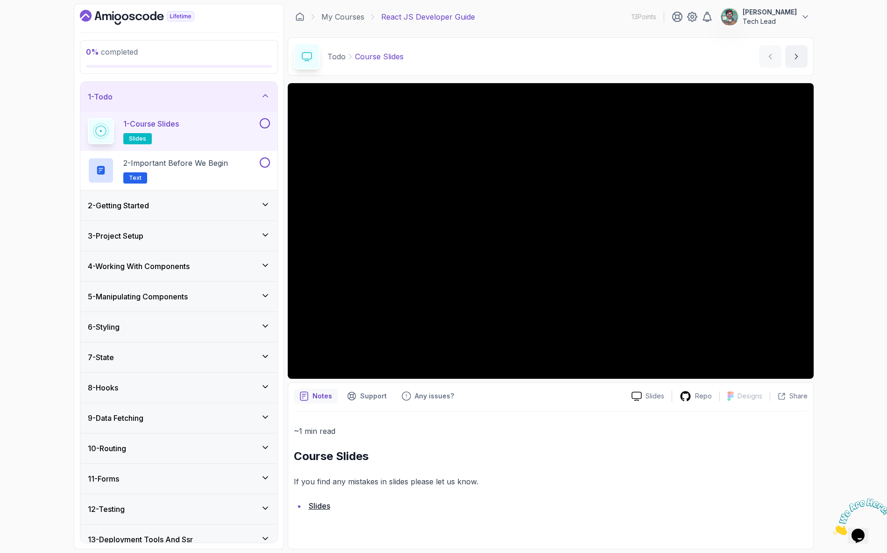
click at [155, 119] on p "1 - Course Slides" at bounding box center [151, 123] width 56 height 11
click at [150, 124] on p "1 - Course Slides" at bounding box center [151, 123] width 56 height 11
click at [169, 162] on p "2 - Important Before We Begin" at bounding box center [175, 162] width 105 height 11
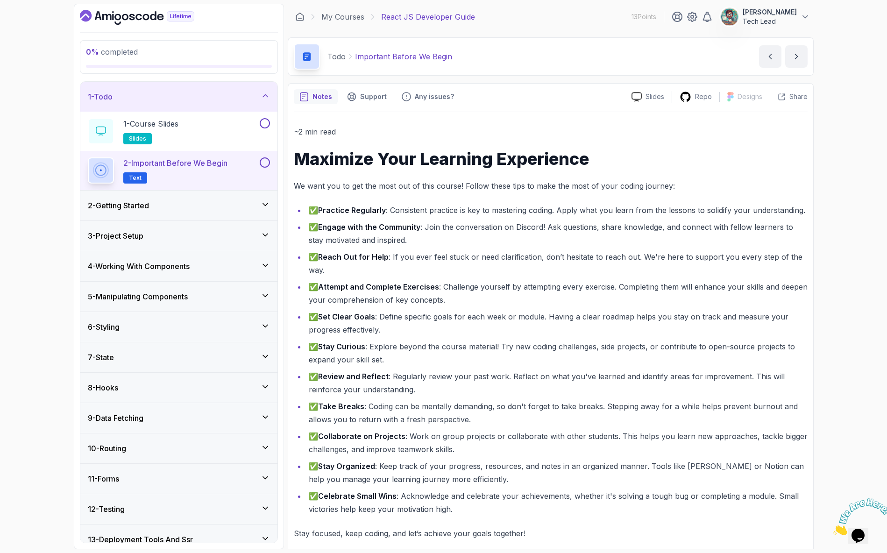
click at [271, 205] on div "2 - Getting Started" at bounding box center [178, 206] width 197 height 30
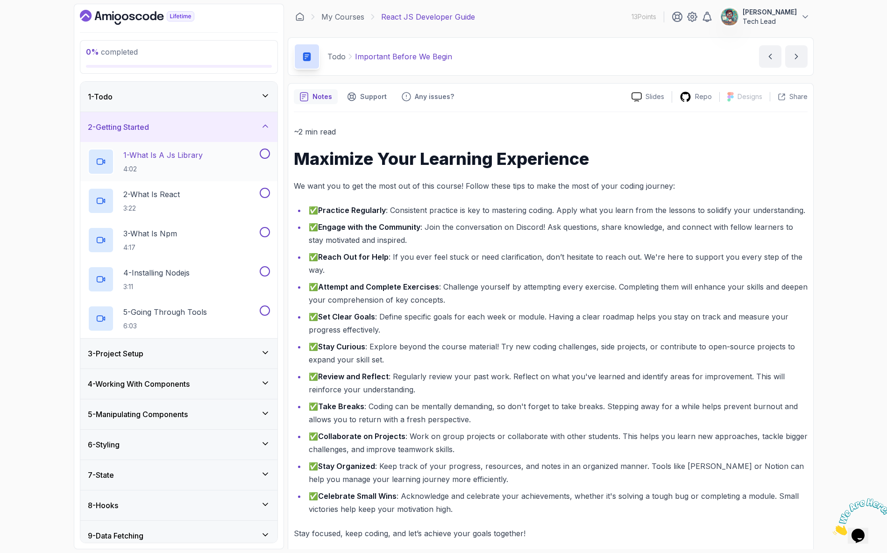
click at [203, 164] on p "4:02" at bounding box center [162, 168] width 79 height 9
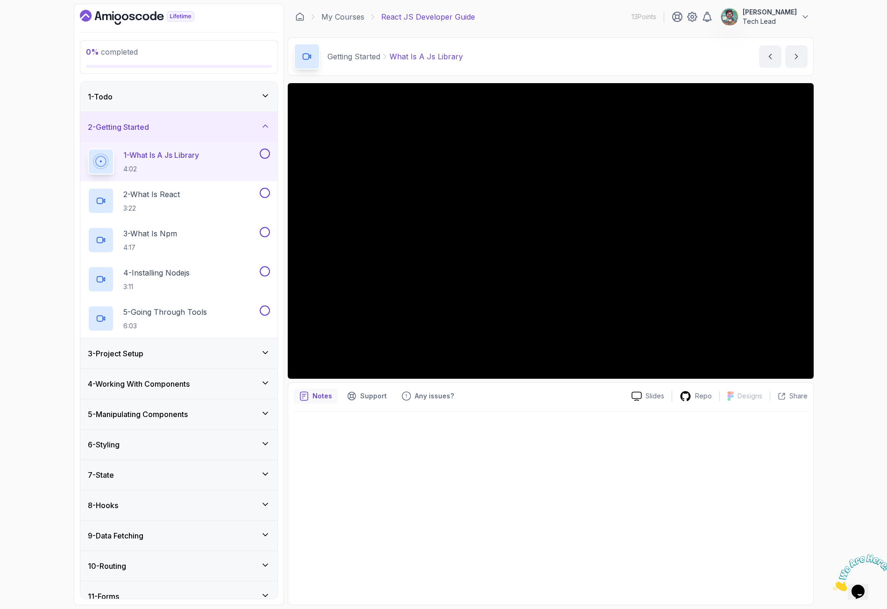
click at [712, 463] on div at bounding box center [551, 506] width 514 height 188
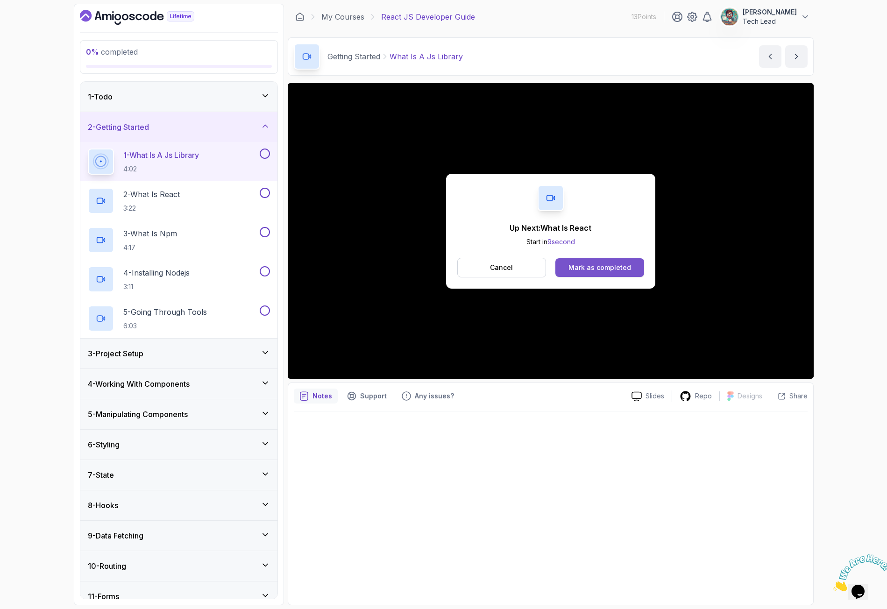
click at [591, 260] on button "Mark as completed" at bounding box center [599, 267] width 88 height 19
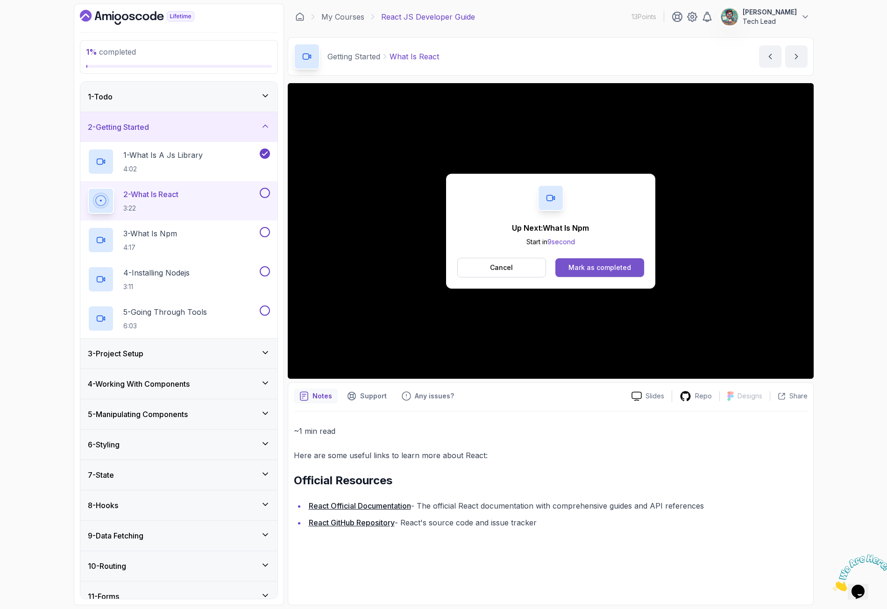
click at [639, 267] on button "Mark as completed" at bounding box center [599, 267] width 88 height 19
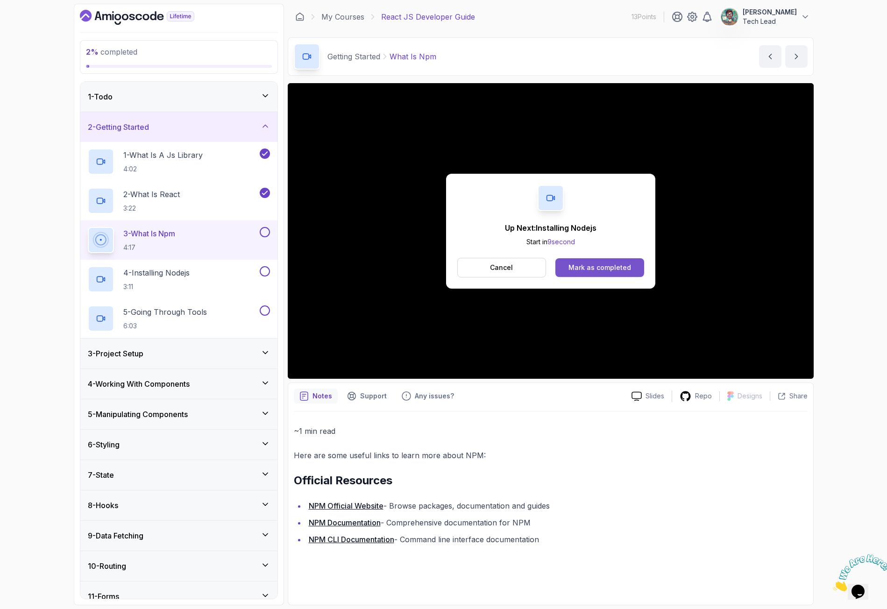
click at [618, 270] on div "Mark as completed" at bounding box center [599, 267] width 63 height 9
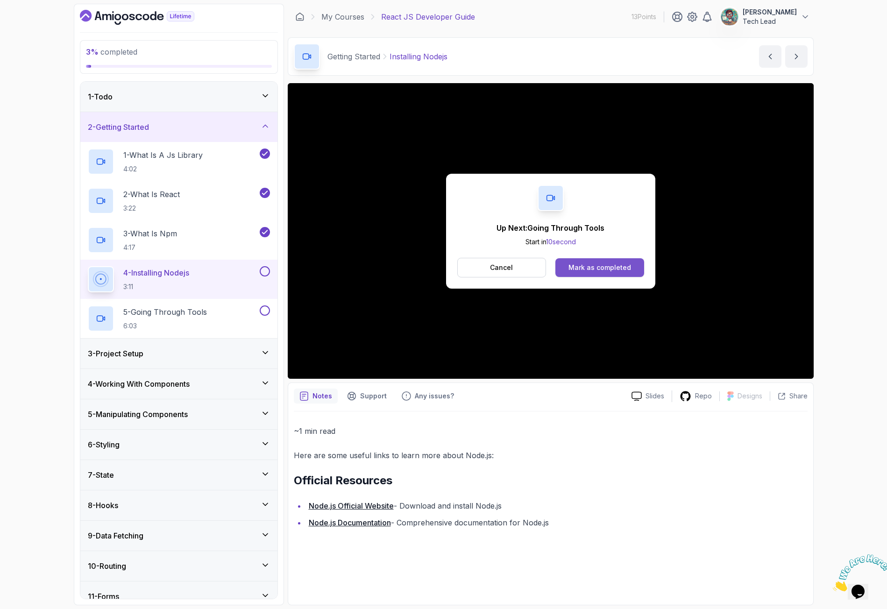
click at [623, 264] on div "Mark as completed" at bounding box center [599, 267] width 63 height 9
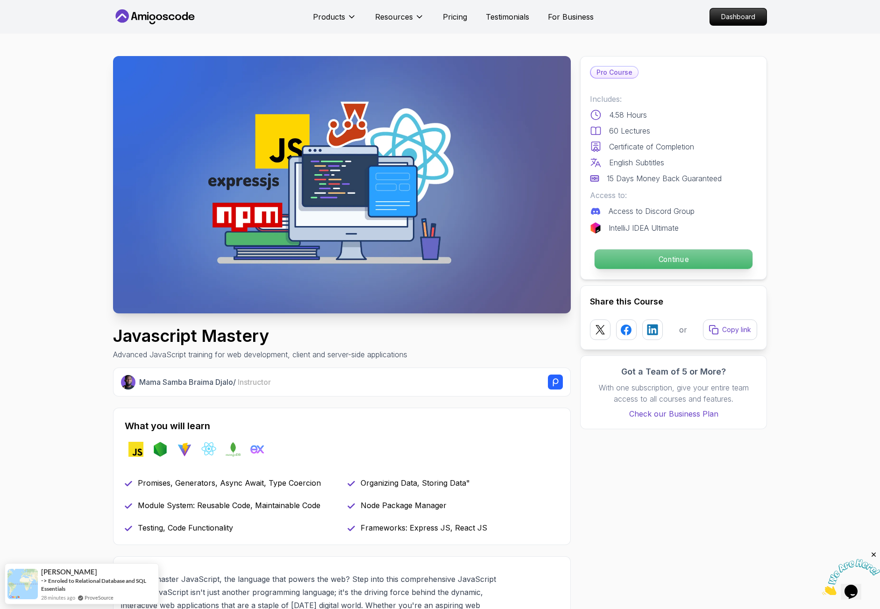
click at [671, 262] on p "Continue" at bounding box center [674, 259] width 158 height 20
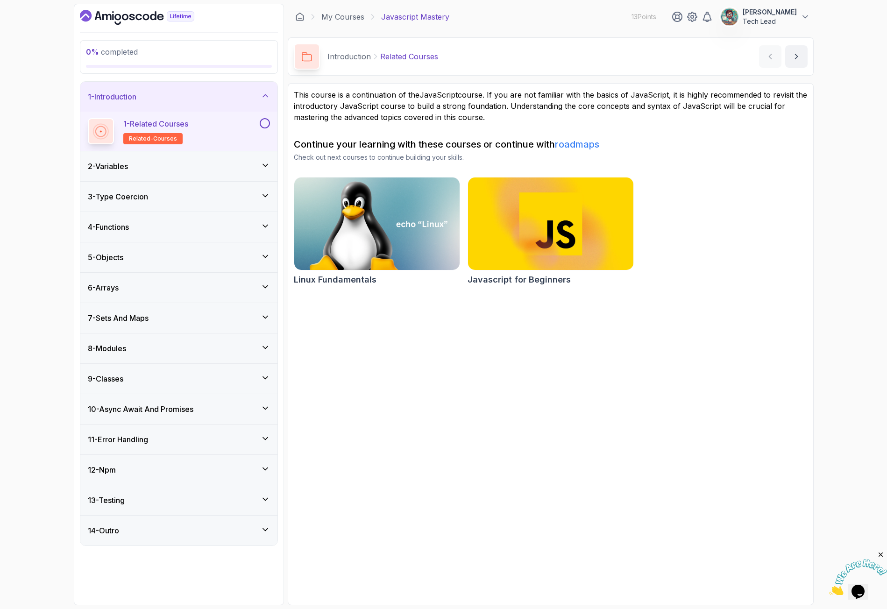
click at [265, 125] on button at bounding box center [265, 123] width 10 height 10
click at [263, 164] on icon at bounding box center [265, 165] width 9 height 9
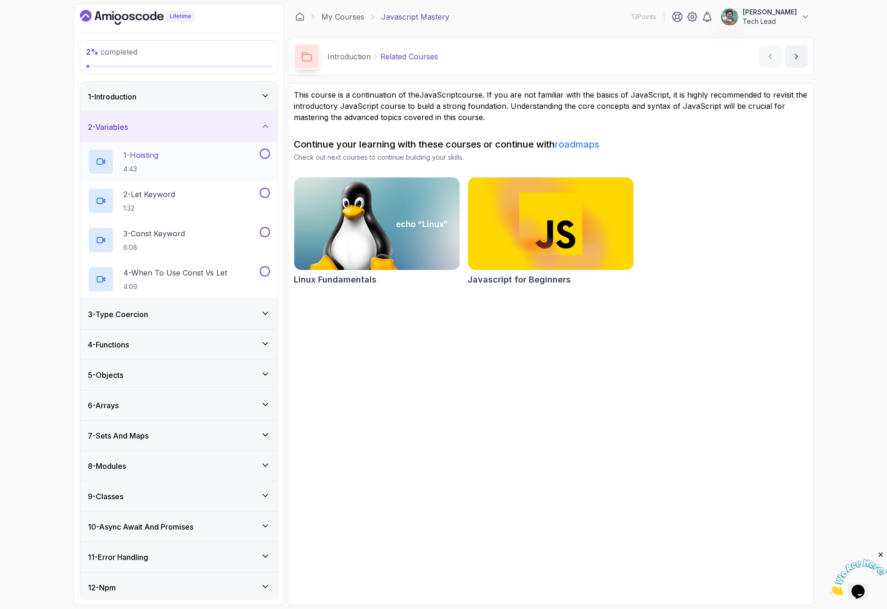
click at [192, 158] on div "1 - Hoisting 4:43" at bounding box center [173, 162] width 170 height 26
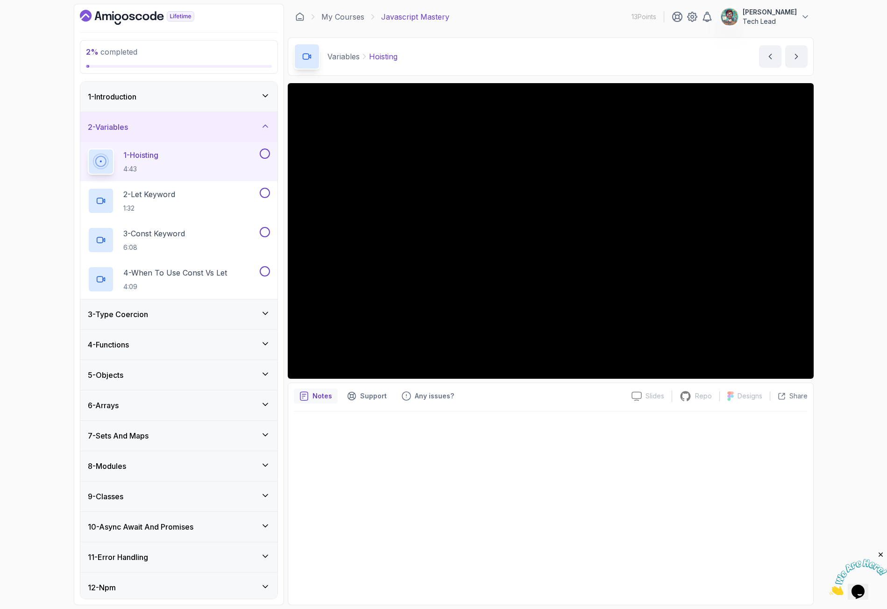
click at [265, 93] on icon at bounding box center [265, 95] width 9 height 9
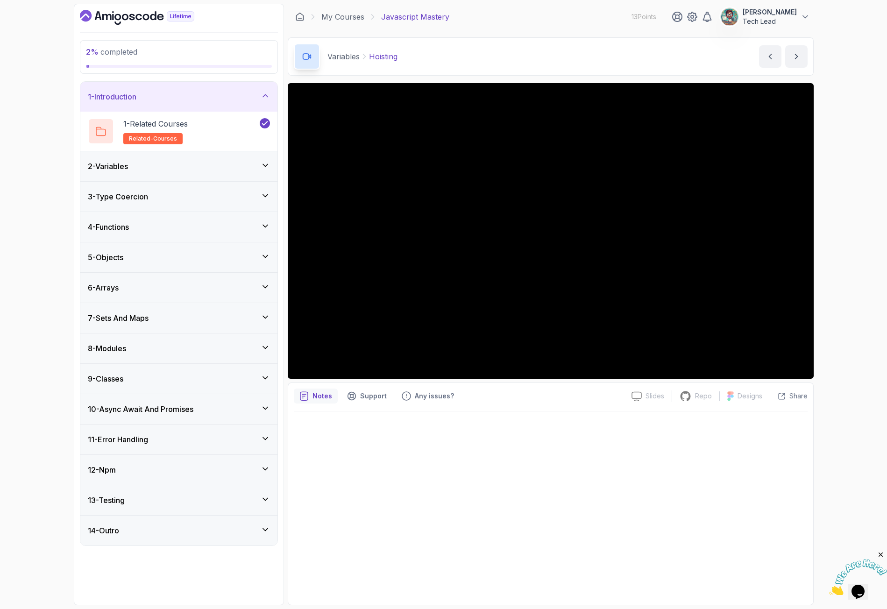
click at [265, 97] on icon at bounding box center [265, 95] width 9 height 9
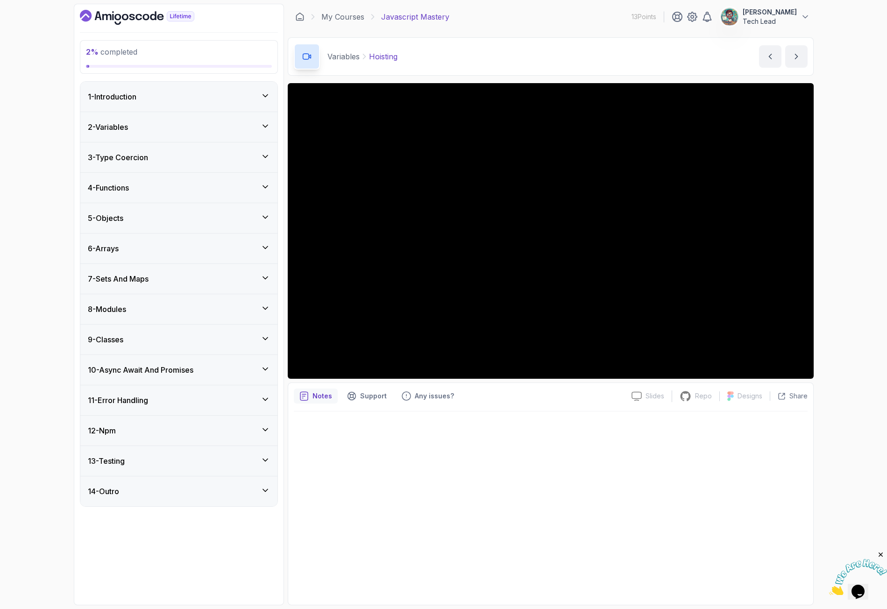
click at [263, 126] on icon at bounding box center [265, 125] width 9 height 9
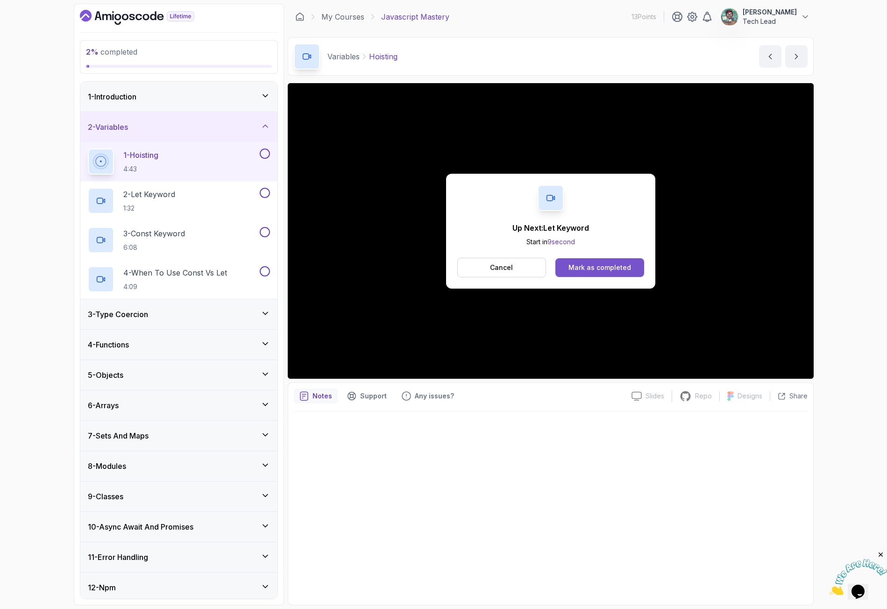
click at [616, 267] on div "Mark as completed" at bounding box center [599, 267] width 63 height 9
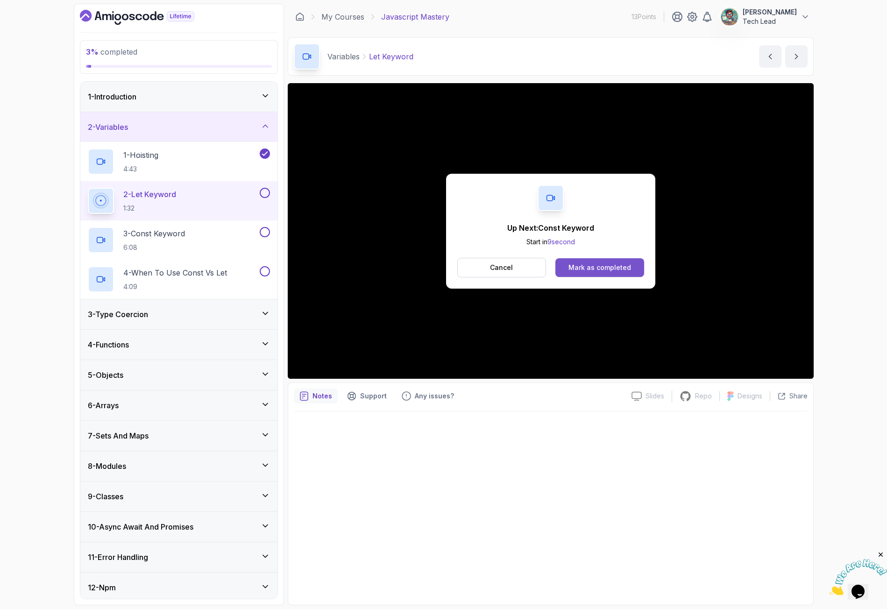
click at [568, 267] on button "Mark as completed" at bounding box center [599, 267] width 88 height 19
